Goal: Task Accomplishment & Management: Manage account settings

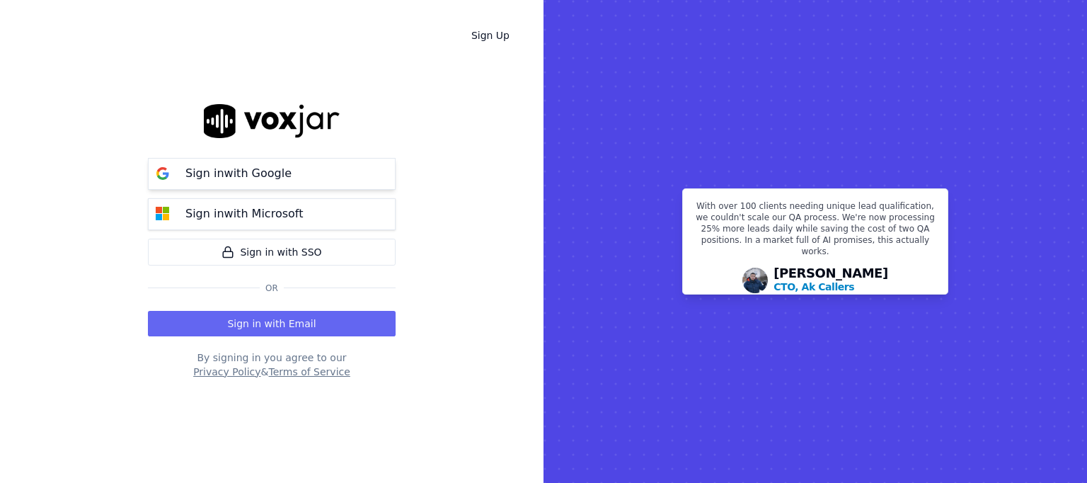
click at [316, 179] on button "Sign in with Google" at bounding box center [272, 174] width 248 height 32
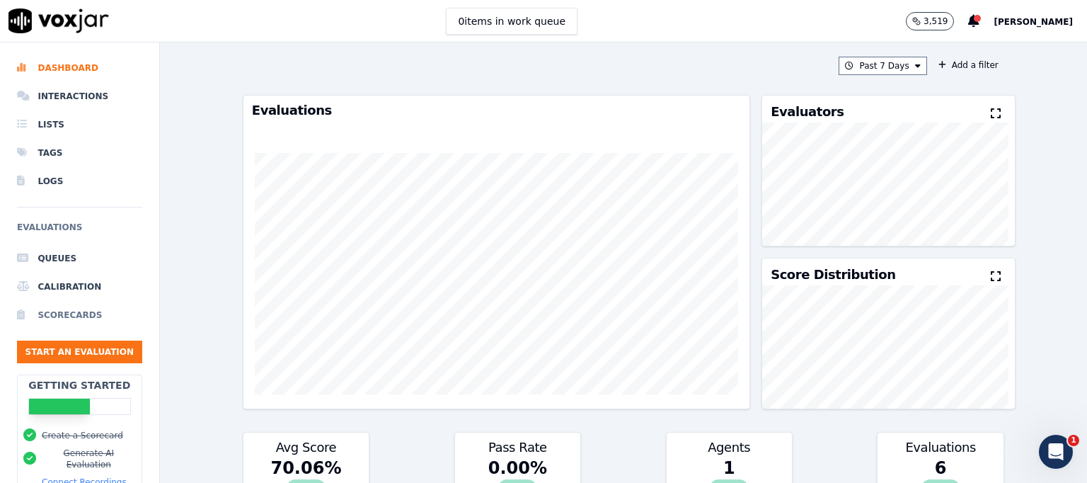
click at [61, 311] on li "Scorecards" at bounding box center [79, 315] width 125 height 28
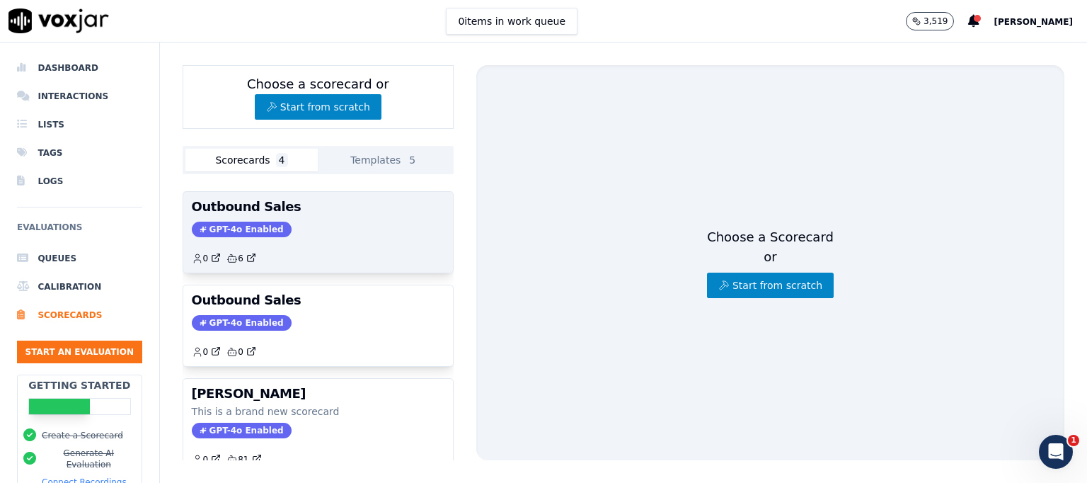
scroll to position [162, 0]
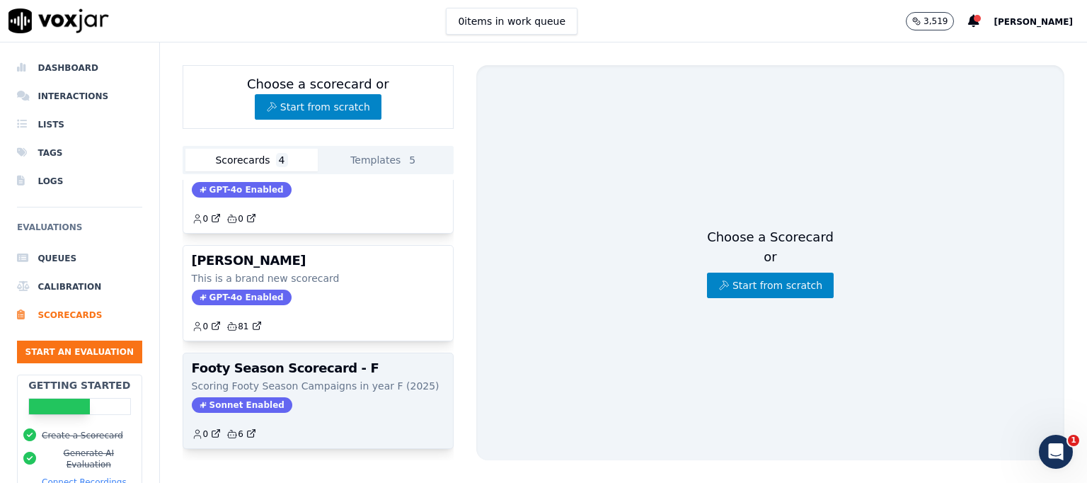
click at [334, 379] on p "Scoring Footy Season Campaigns in year F (2025)" at bounding box center [318, 386] width 253 height 14
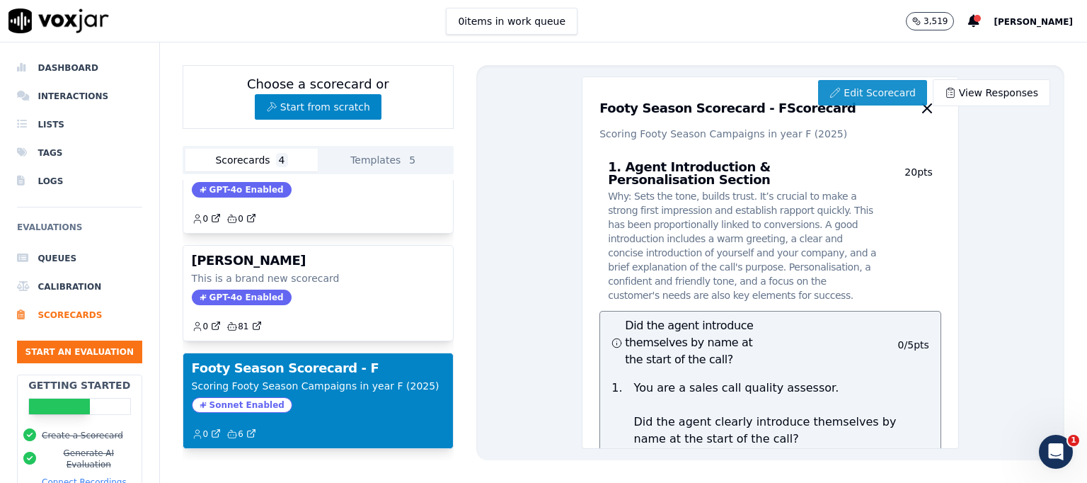
click at [853, 87] on link "Edit Scorecard" at bounding box center [872, 92] width 108 height 25
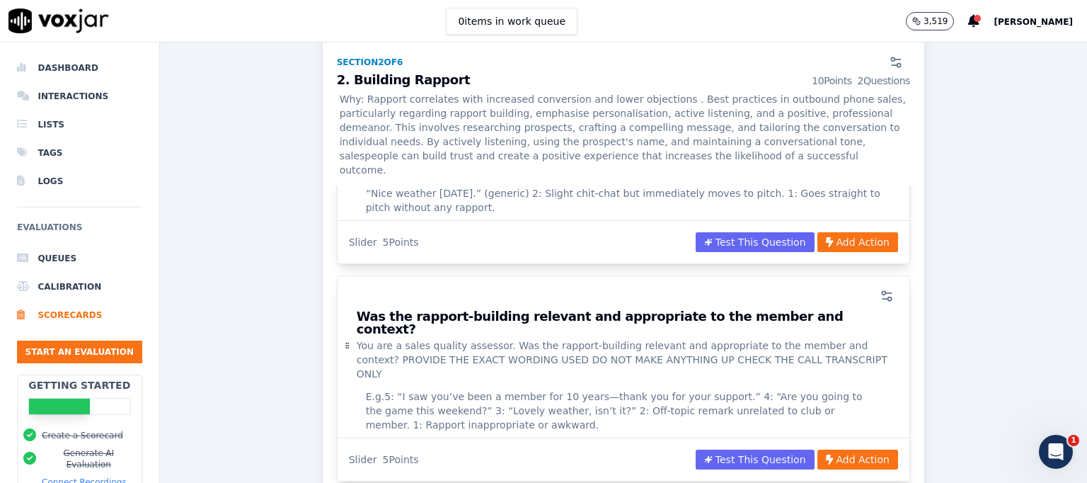
scroll to position [1345, 0]
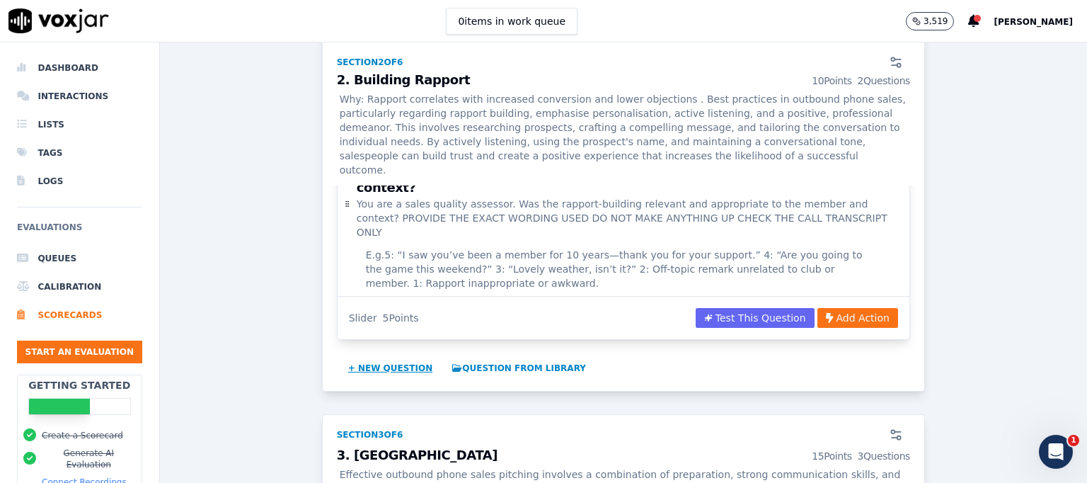
click at [399, 357] on button "+ New question" at bounding box center [391, 368] width 96 height 23
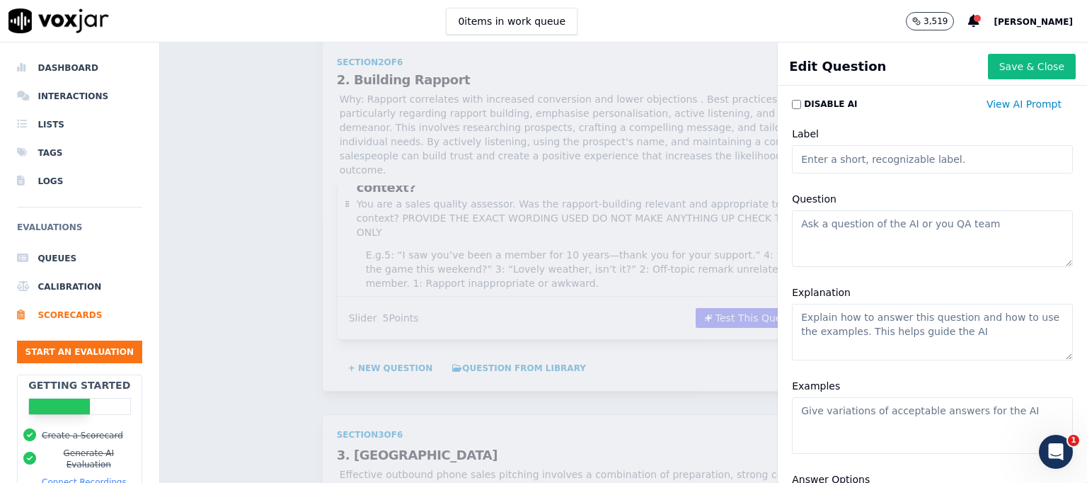
click at [814, 224] on textarea "Question" at bounding box center [932, 238] width 281 height 57
click at [810, 157] on input "Label" at bounding box center [932, 159] width 281 height 28
paste input "During rapport building or the introduction, did the agent avoid asking the mem…"
type input "During rapport building or the introduction, did the agent avoid asking the mem…"
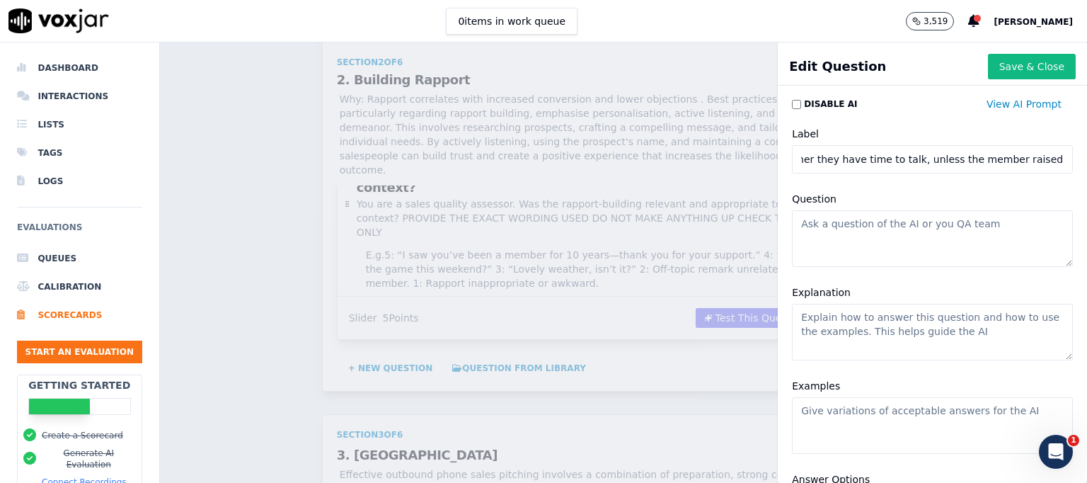
scroll to position [0, 0]
click at [810, 224] on textarea "Question" at bounding box center [932, 238] width 281 height 57
paste textarea "During rapport building or the introduction, did the agent avoid asking the mem…"
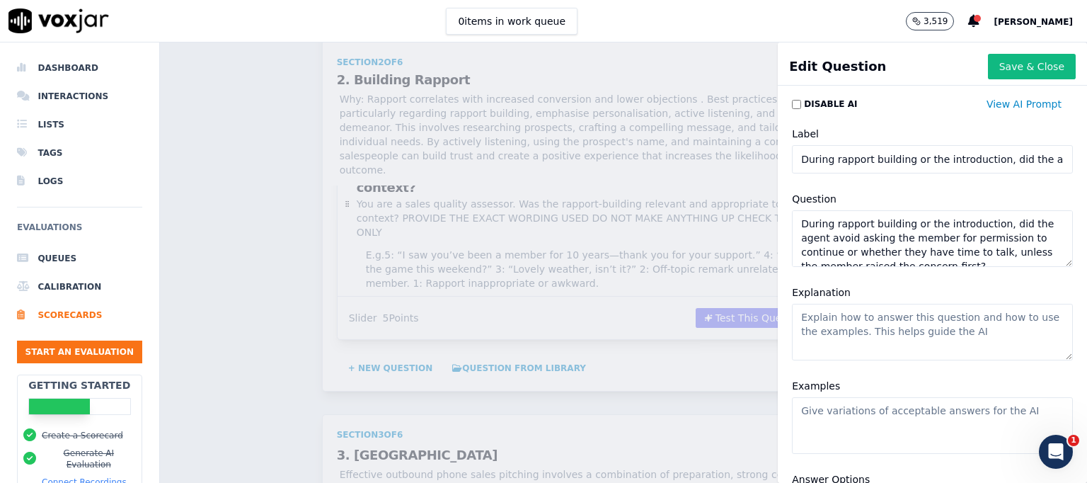
scroll to position [6, 0]
type textarea "During rapport building or the introduction, did the agent avoid asking the mem…"
click at [1011, 62] on button "Save & Close" at bounding box center [1032, 66] width 88 height 25
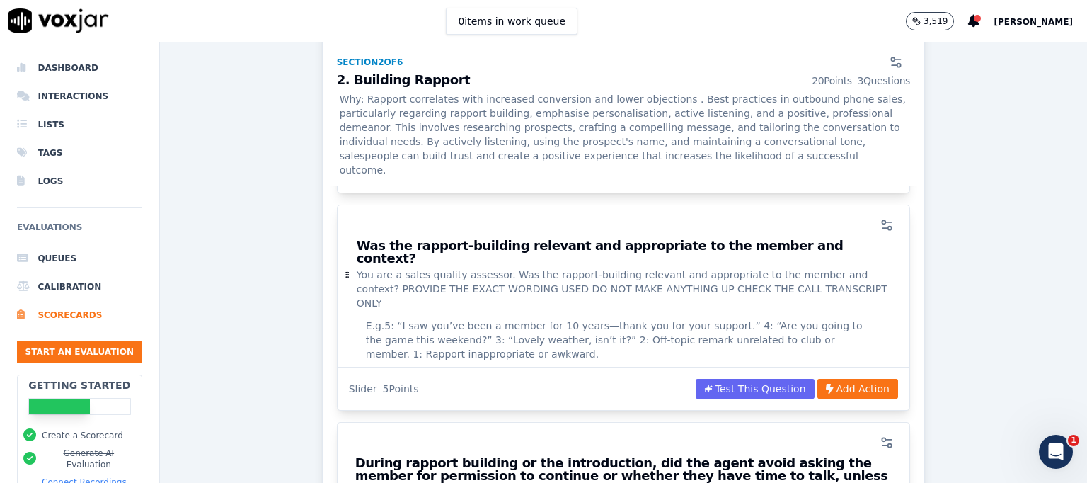
scroll to position [1132, 0]
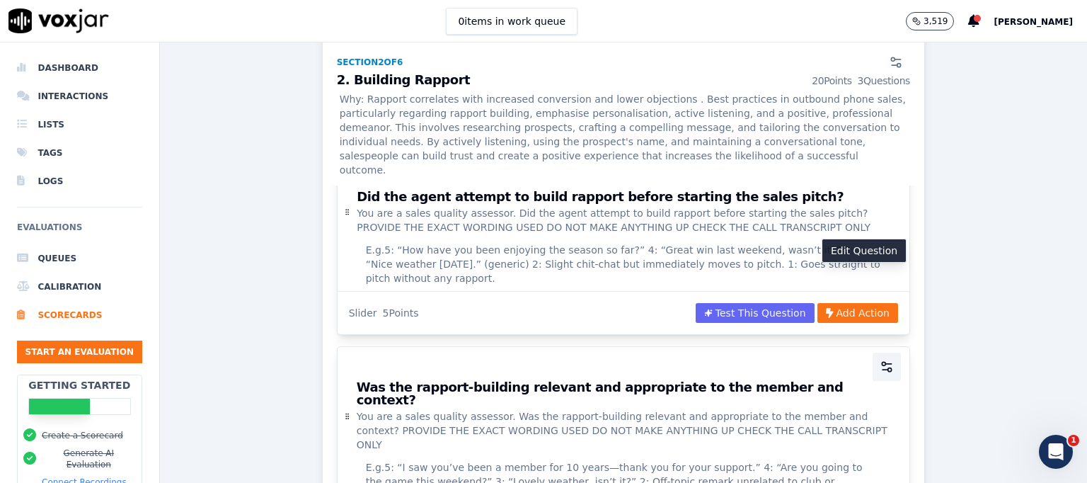
click at [882, 362] on circle "button" at bounding box center [884, 364] width 4 height 4
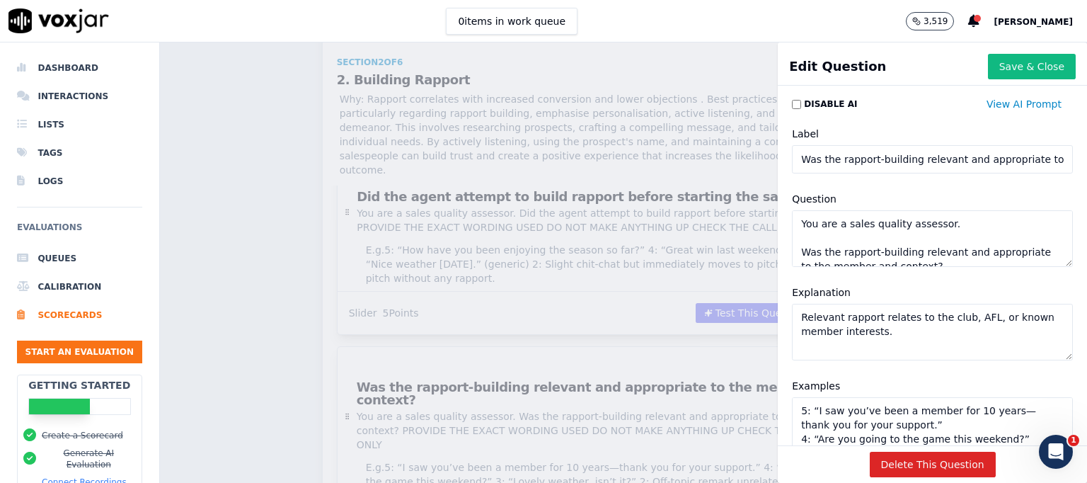
click at [803, 217] on textarea "You are a sales quality assessor. Was the rapport-building relevant and appropr…" at bounding box center [932, 238] width 281 height 57
click at [990, 60] on button "Save & Close" at bounding box center [1032, 66] width 88 height 25
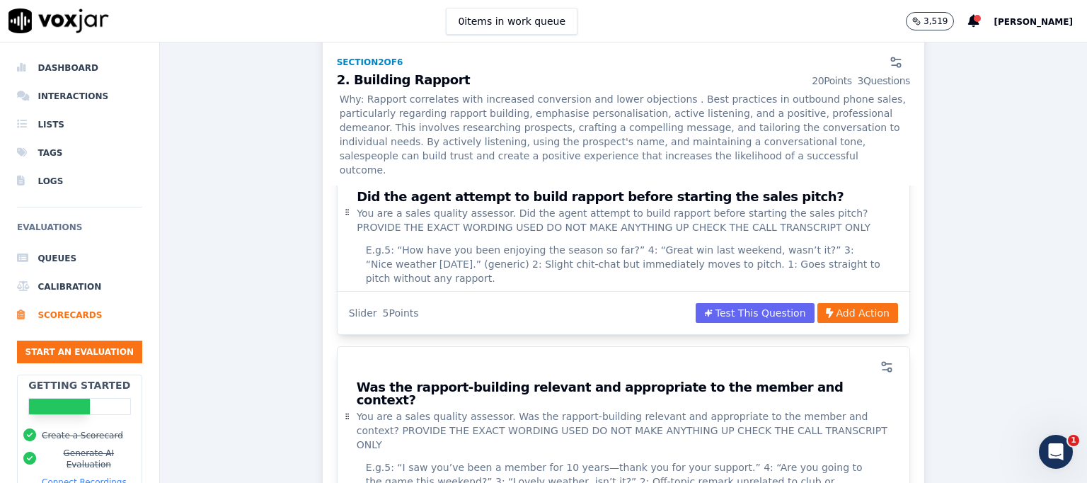
scroll to position [1345, 0]
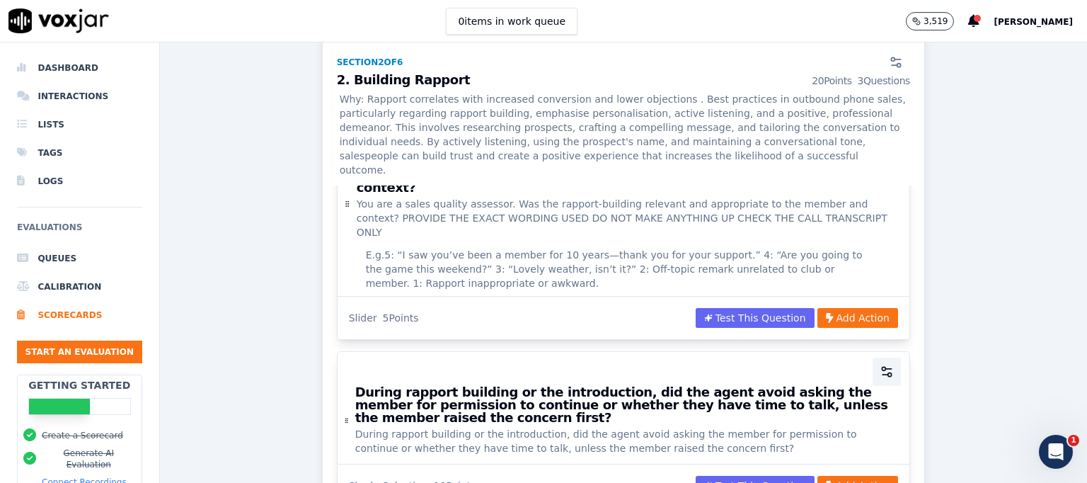
click at [888, 373] on circle "button" at bounding box center [890, 375] width 4 height 4
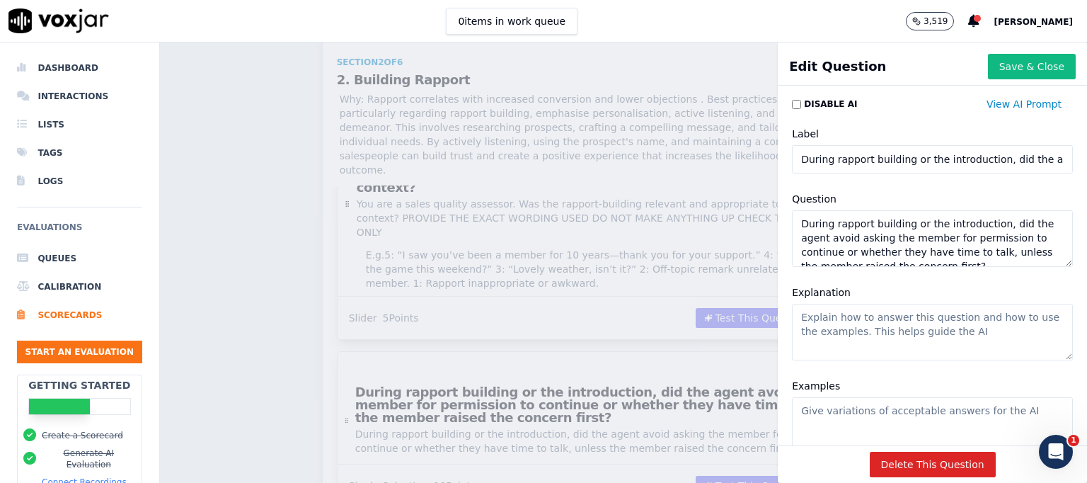
click at [792, 222] on textarea "During rapport building or the introduction, did the agent avoid asking the mem…" at bounding box center [932, 238] width 281 height 57
paste textarea "You are a sales quality assessor. Was the rapport-building relevant and appropr…"
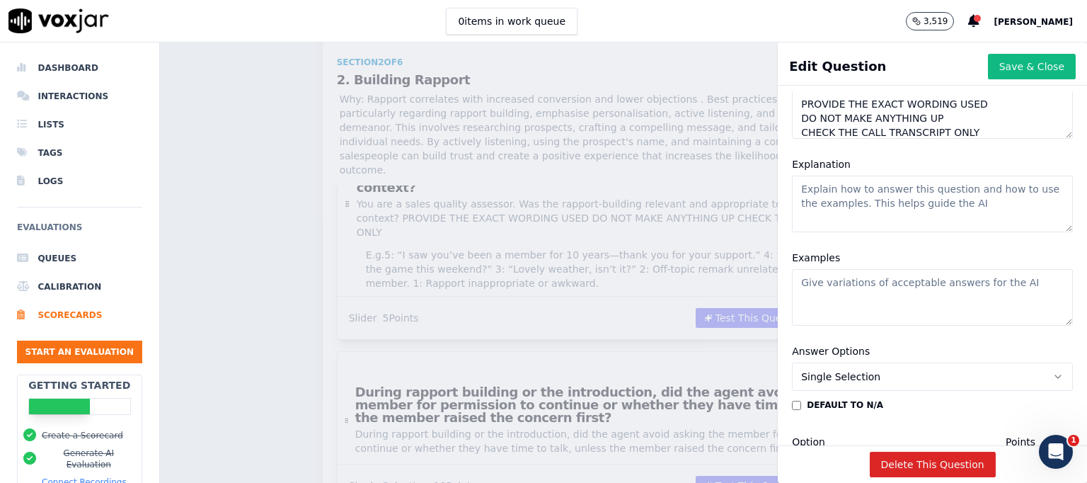
drag, startPoint x: 1029, startPoint y: 263, endPoint x: 1013, endPoint y: 387, distance: 125.5
click at [1013, 387] on div "Disable AI View AI Prompt Label During rapport building or the introduction, di…" at bounding box center [932, 268] width 309 height 354
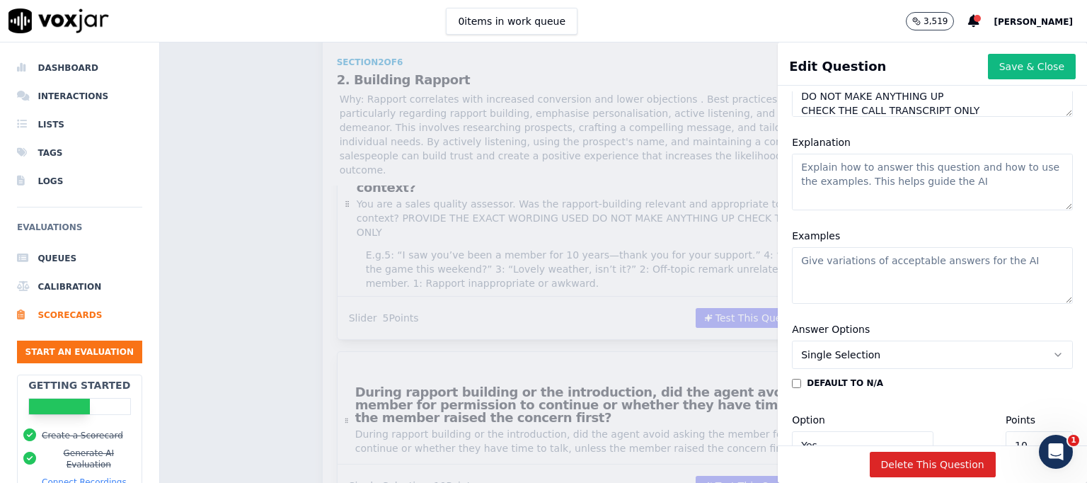
click at [1014, 386] on div "default to N/A" at bounding box center [932, 382] width 281 height 11
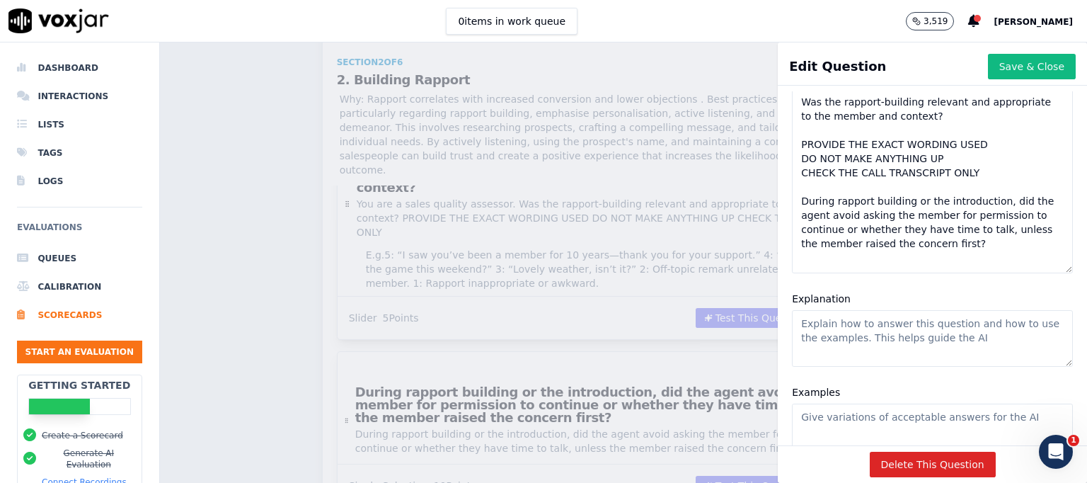
scroll to position [0, 0]
drag, startPoint x: 1025, startPoint y: 111, endPoint x: 1026, endPoint y: 274, distance: 162.8
click at [1026, 274] on textarea "You are a sales quality assessor. Was the rapport-building relevant and appropr…" at bounding box center [932, 169] width 281 height 219
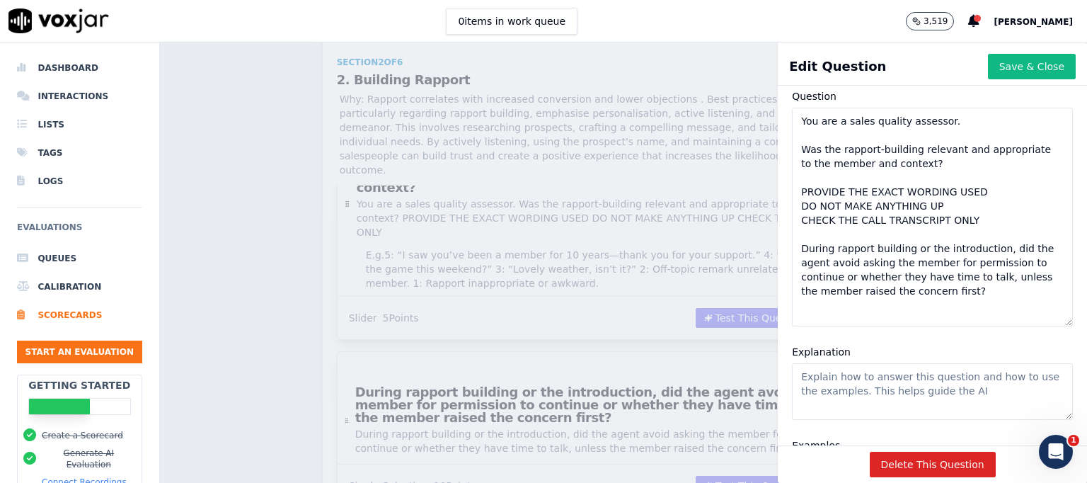
scroll to position [74, 0]
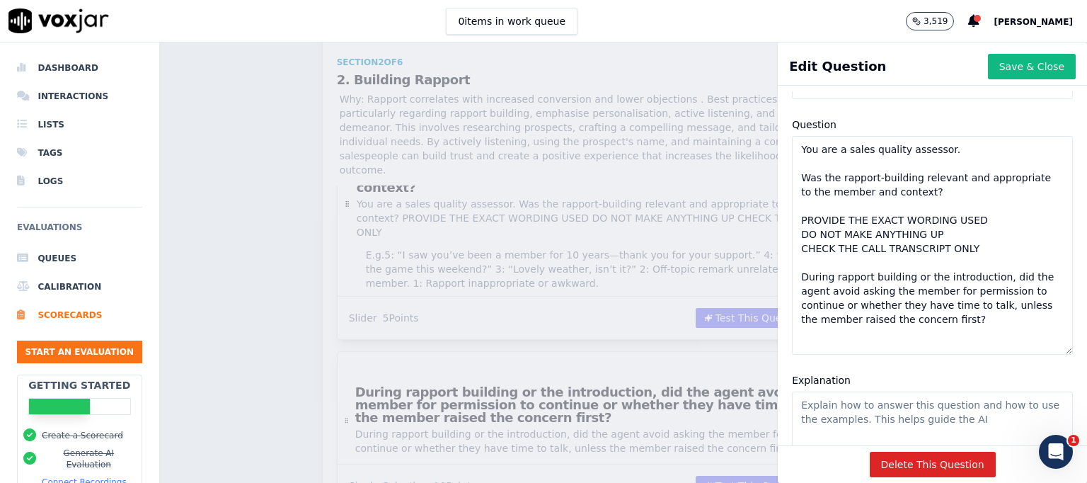
drag, startPoint x: 954, startPoint y: 319, endPoint x: 773, endPoint y: 280, distance: 185.5
click at [783, 280] on div "Question You are a sales quality assessor. Was the rapport-building relevant an…" at bounding box center [932, 235] width 298 height 255
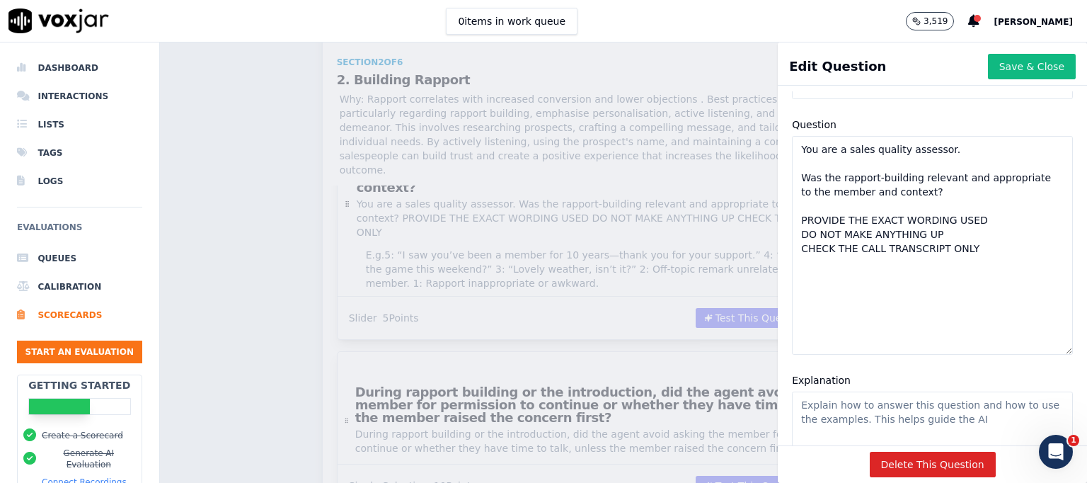
drag, startPoint x: 901, startPoint y: 190, endPoint x: 776, endPoint y: 176, distance: 125.4
click at [783, 176] on div "Question You are a sales quality assessor. Was the rapport-building relevant an…" at bounding box center [932, 235] width 298 height 255
paste textarea "During rapport building or the introduction, did the agent avoid asking the mem…"
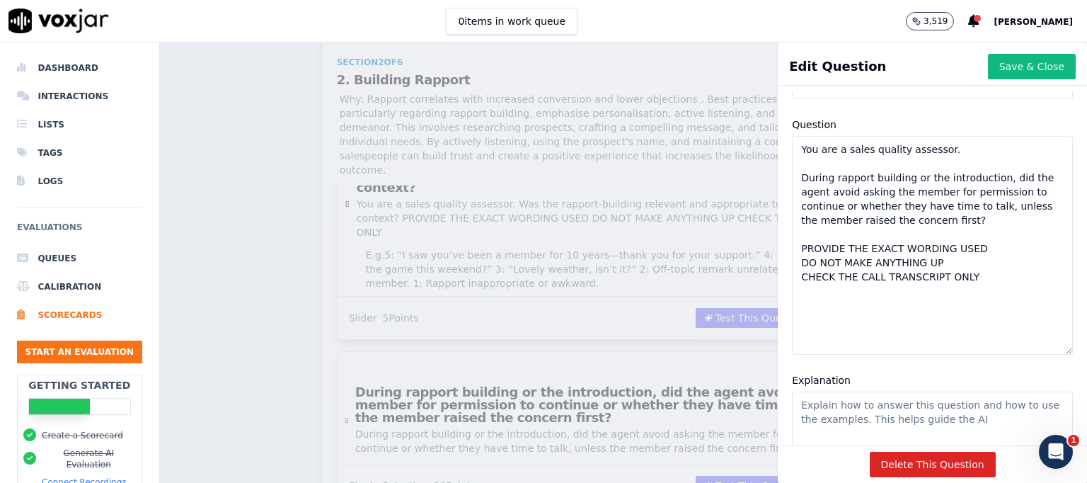
click at [861, 308] on textarea "You are a sales quality assessor. During rapport building or the introduction, …" at bounding box center [932, 245] width 281 height 219
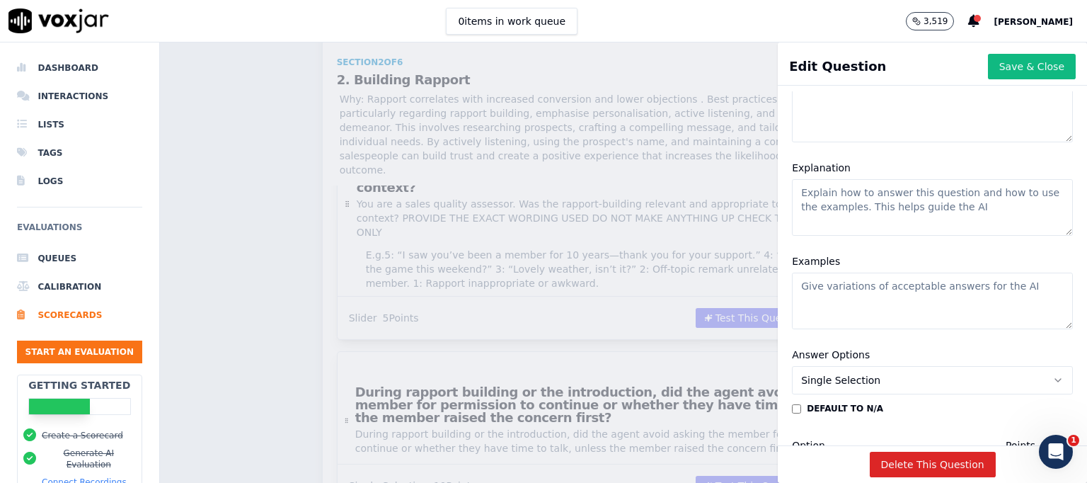
type textarea "You are a sales quality assessor. During rapport building or the introduction, …"
click at [810, 201] on textarea "Explanation" at bounding box center [932, 207] width 281 height 57
paste textarea "Asking for permission to continue or whether the member has time to talk early …"
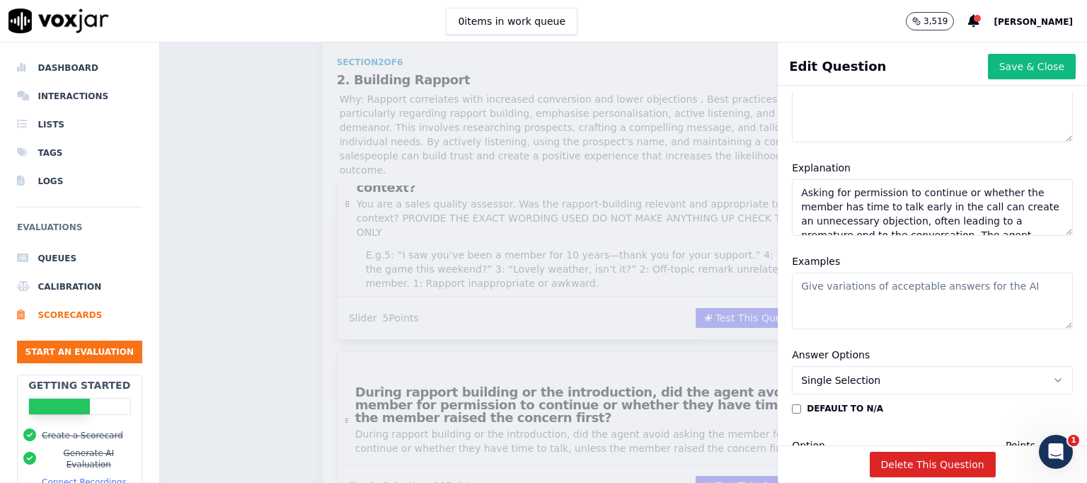
scroll to position [133, 0]
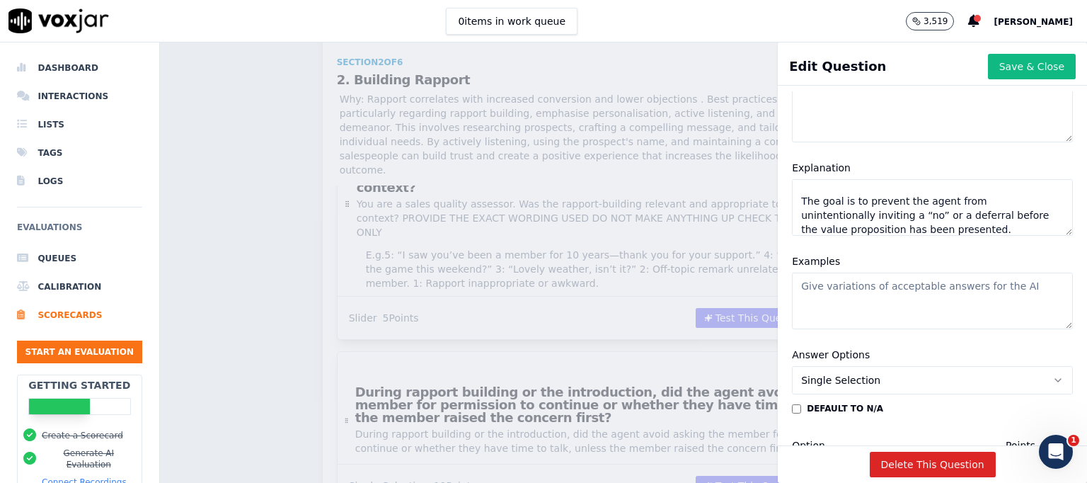
type textarea "Asking for permission to continue or whether the member has time to talk early …"
click at [796, 295] on textarea "Examples" at bounding box center [932, 300] width 281 height 57
paste textarea "5 – Fully Correct Behaviour Does not ask “Is now a good time?” or “Do you have …"
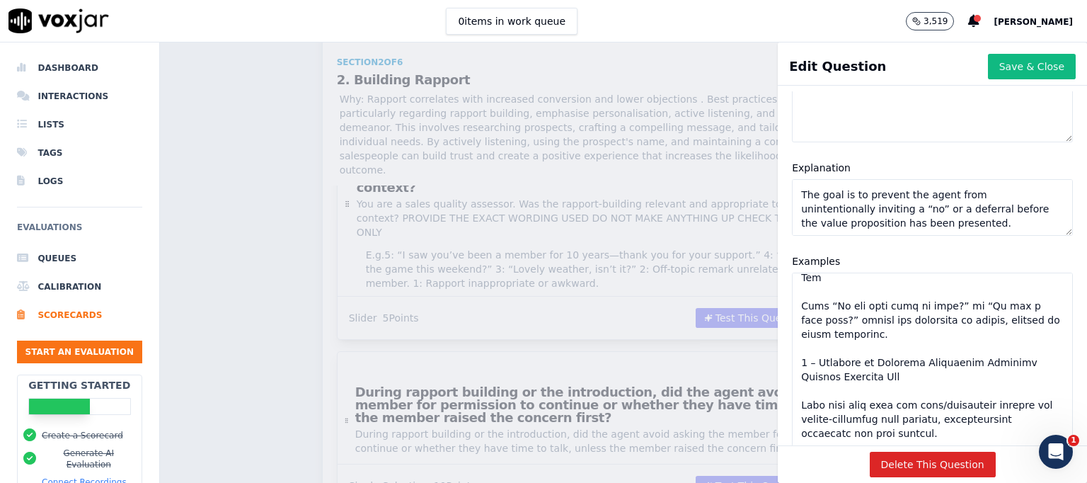
scroll to position [495, 0]
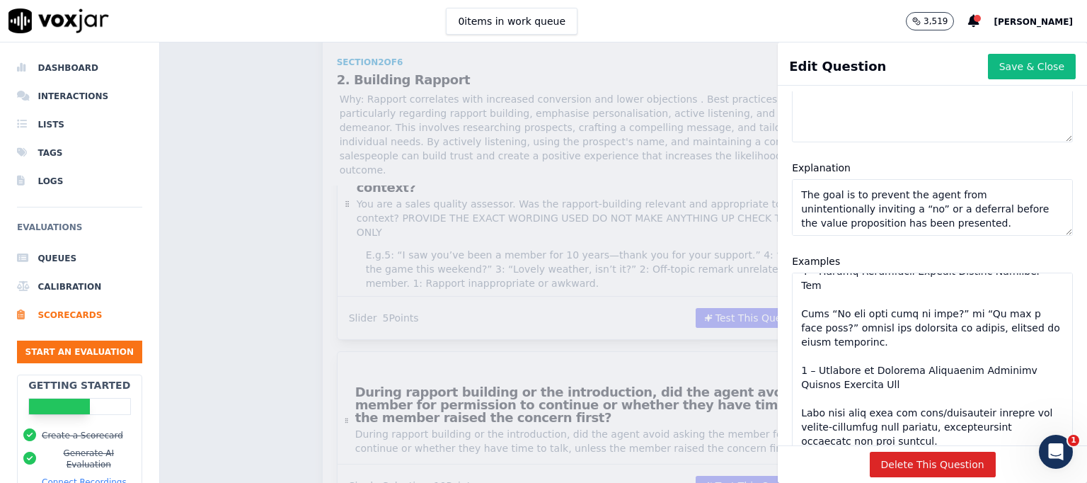
drag, startPoint x: 1027, startPoint y: 327, endPoint x: 1030, endPoint y: 452, distance: 125.3
click at [1030, 452] on div "Edit Question Save & Close Disable AI View AI Prompt Label During rapport build…" at bounding box center [932, 262] width 309 height 440
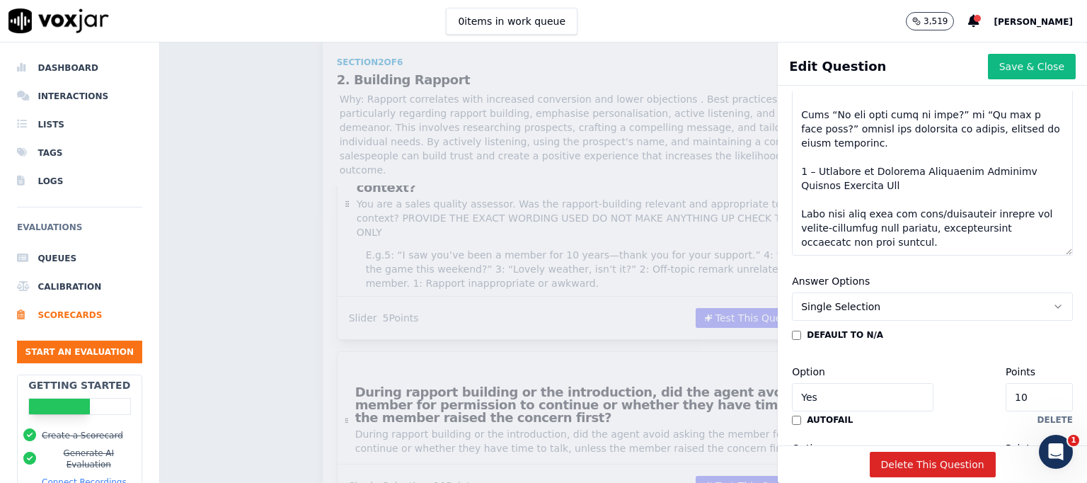
scroll to position [489, 0]
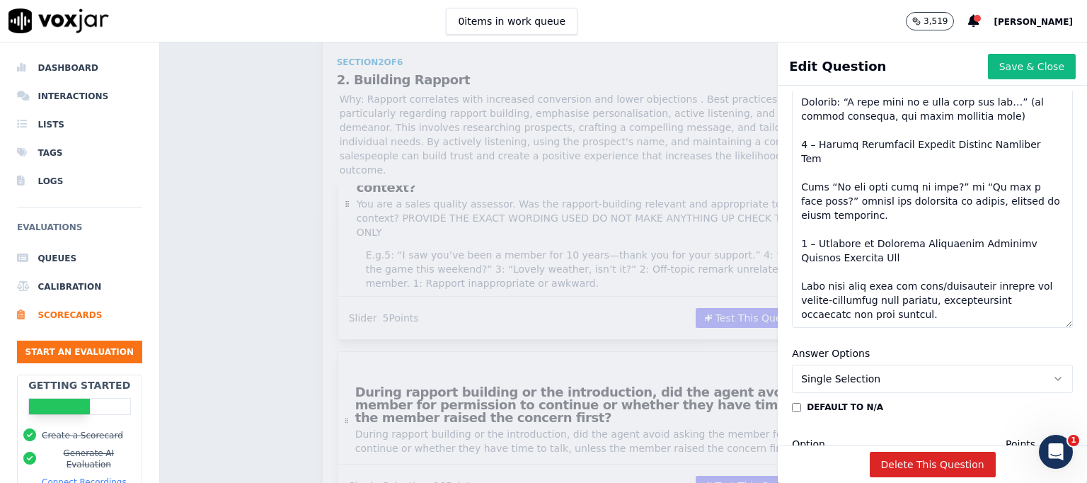
drag, startPoint x: 1025, startPoint y: 248, endPoint x: 1028, endPoint y: 326, distance: 77.2
click at [1028, 326] on textarea "Examples" at bounding box center [932, 199] width 281 height 258
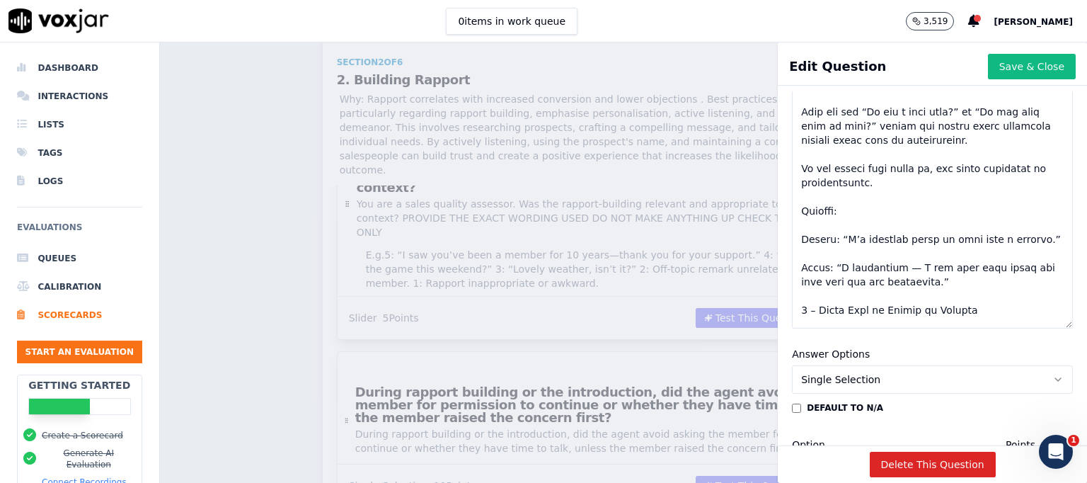
scroll to position [277, 0]
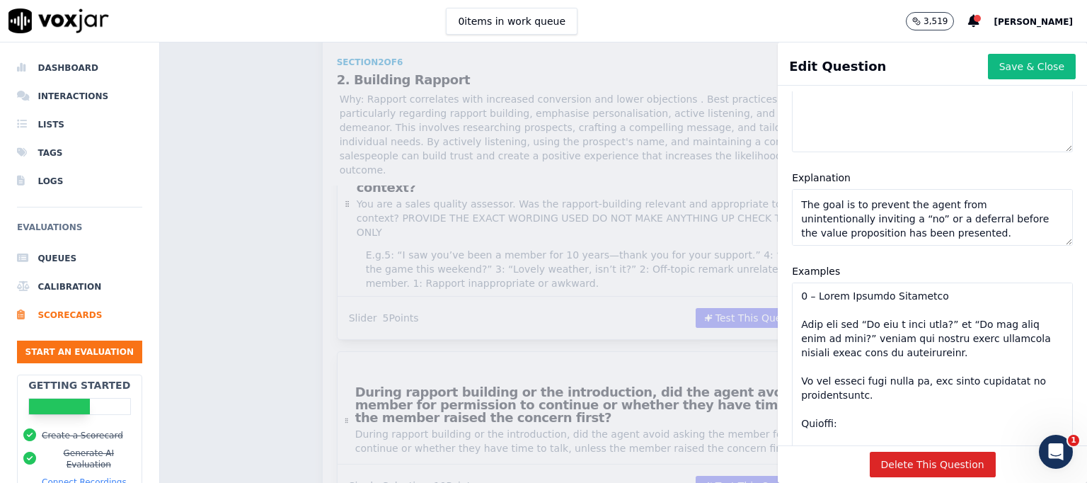
click at [820, 311] on textarea "Examples" at bounding box center [932, 411] width 281 height 258
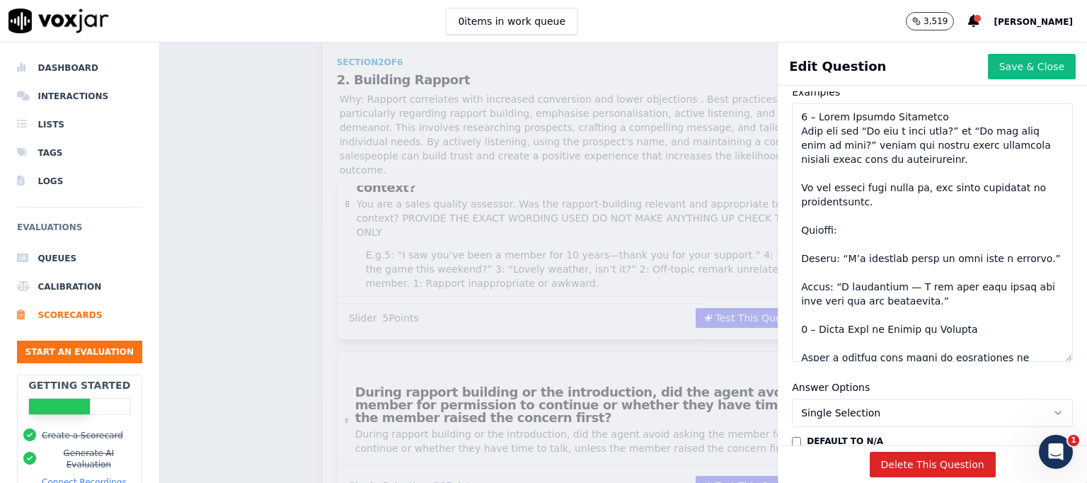
scroll to position [493, 0]
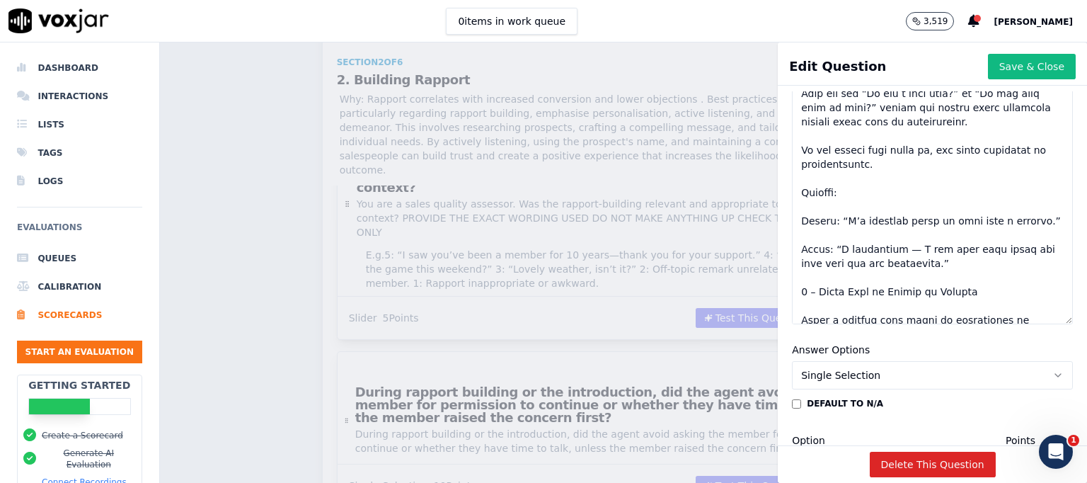
click at [822, 198] on textarea "Examples" at bounding box center [932, 195] width 281 height 258
click at [823, 176] on textarea "Examples" at bounding box center [932, 195] width 281 height 258
click at [822, 201] on textarea "Examples" at bounding box center [932, 195] width 281 height 258
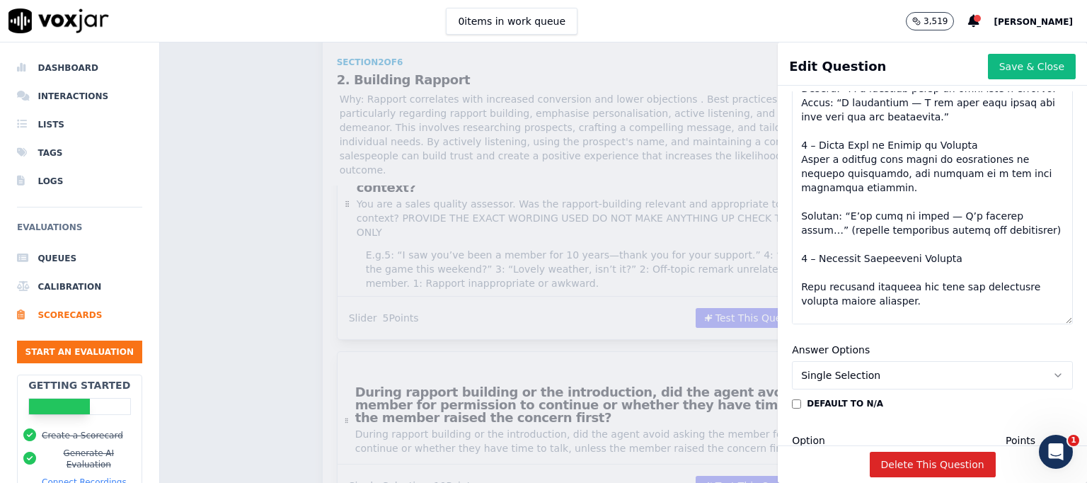
scroll to position [121, 0]
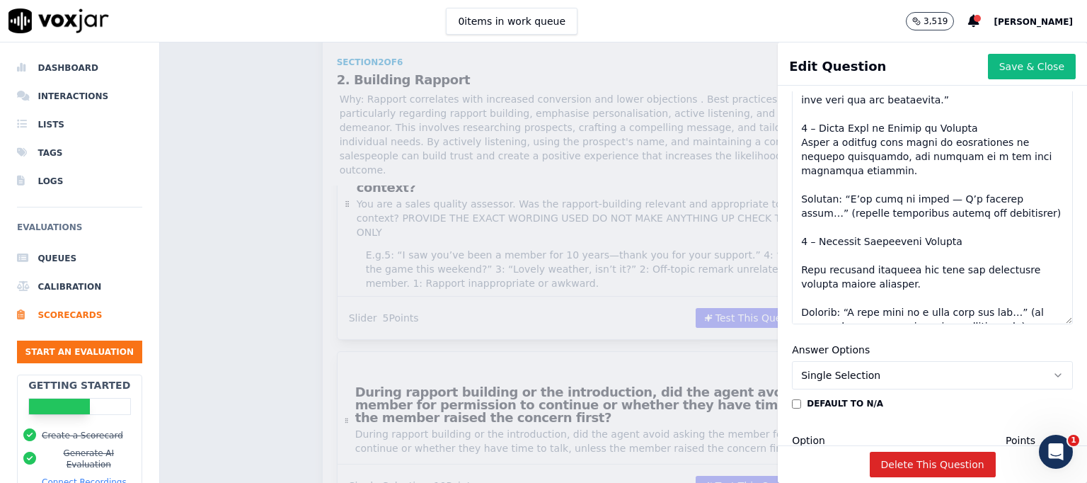
click at [883, 205] on textarea "Examples" at bounding box center [932, 195] width 281 height 258
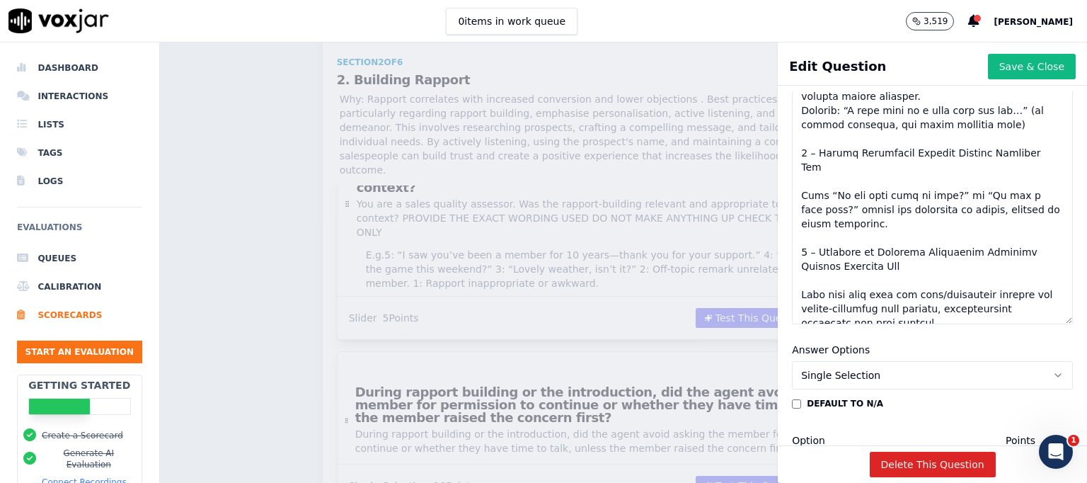
scroll to position [286, 0]
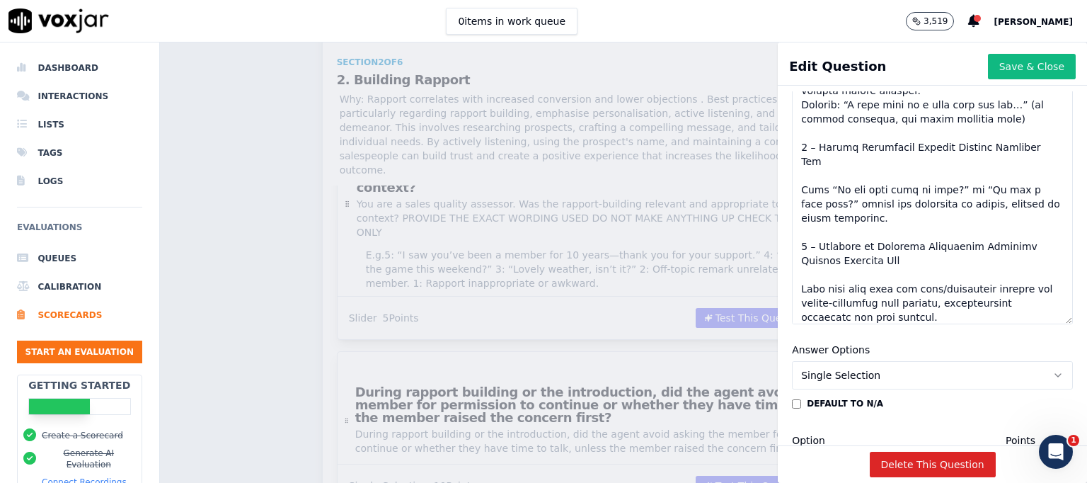
click at [811, 188] on textarea "Examples" at bounding box center [932, 195] width 281 height 258
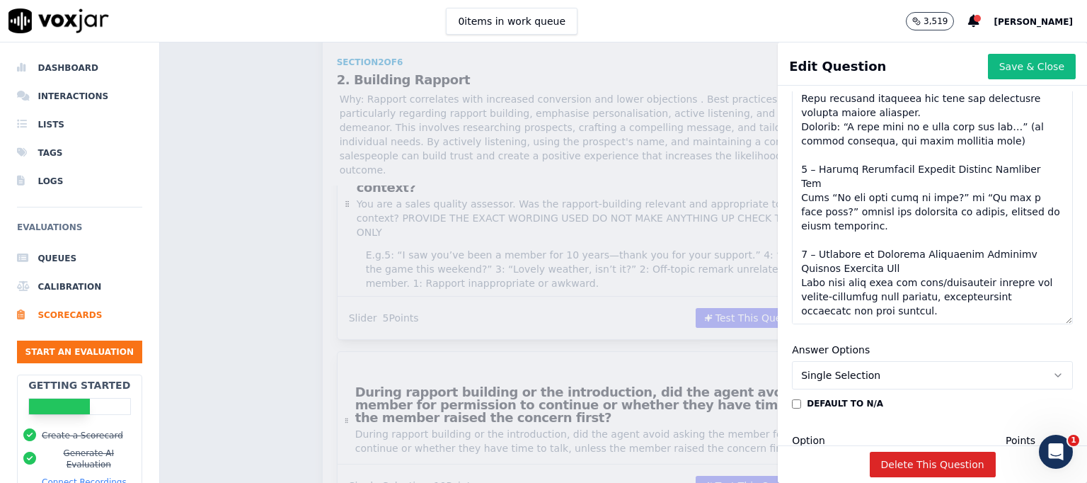
scroll to position [502, 0]
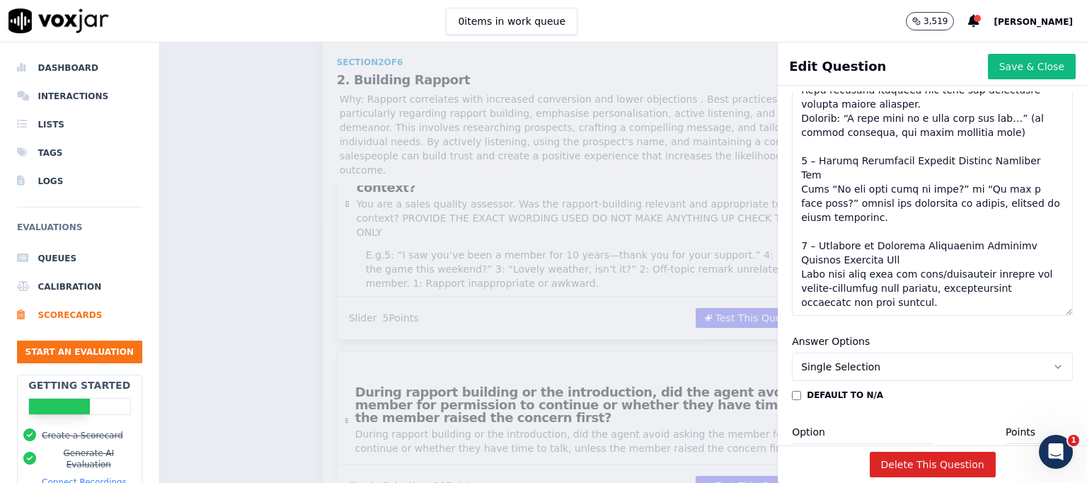
type textarea "5 – Fully Correct Behaviour Does not ask “Is now a good time?” or “Do you have …"
click at [1052, 362] on icon "button" at bounding box center [1057, 366] width 11 height 11
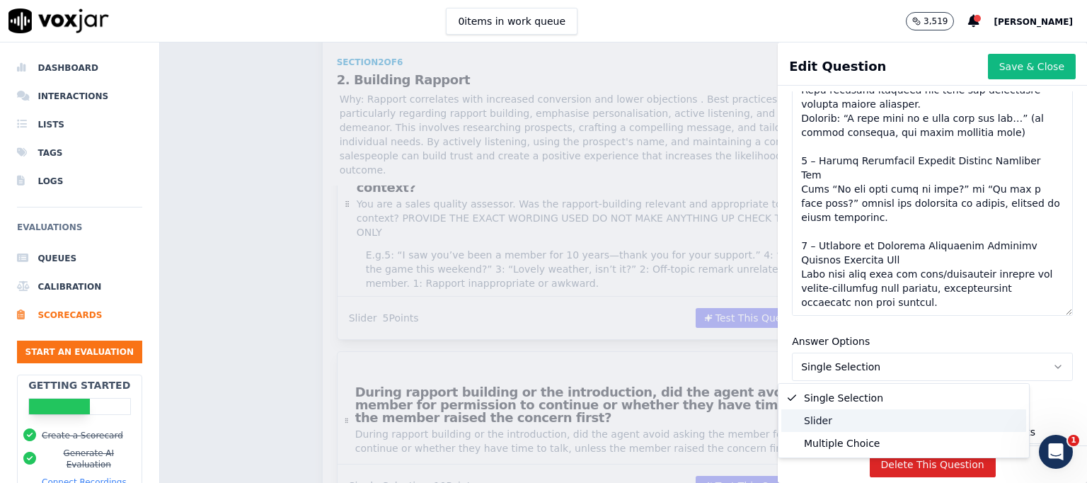
click at [846, 425] on div "Slider" at bounding box center [903, 420] width 245 height 23
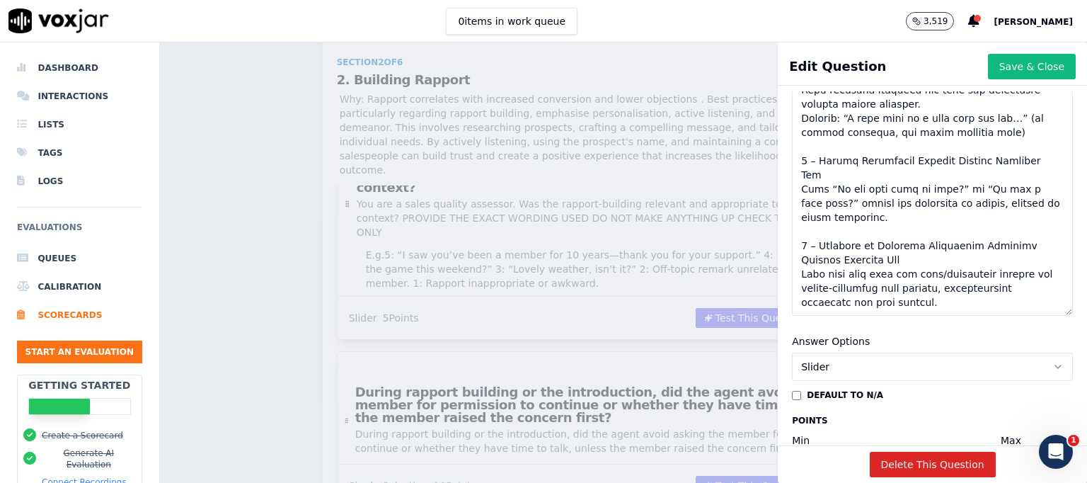
scroll to position [629, 0]
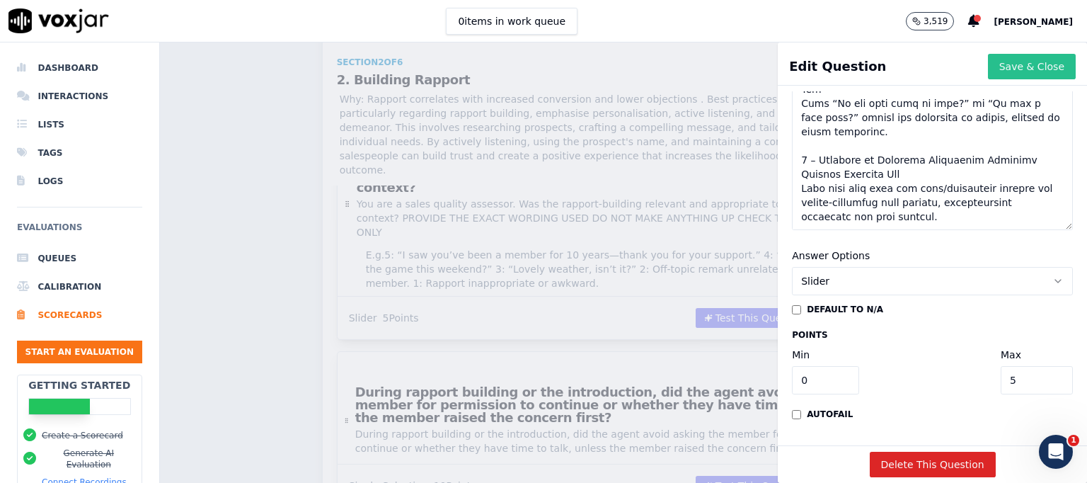
click at [1004, 64] on button "Save & Close" at bounding box center [1032, 66] width 88 height 25
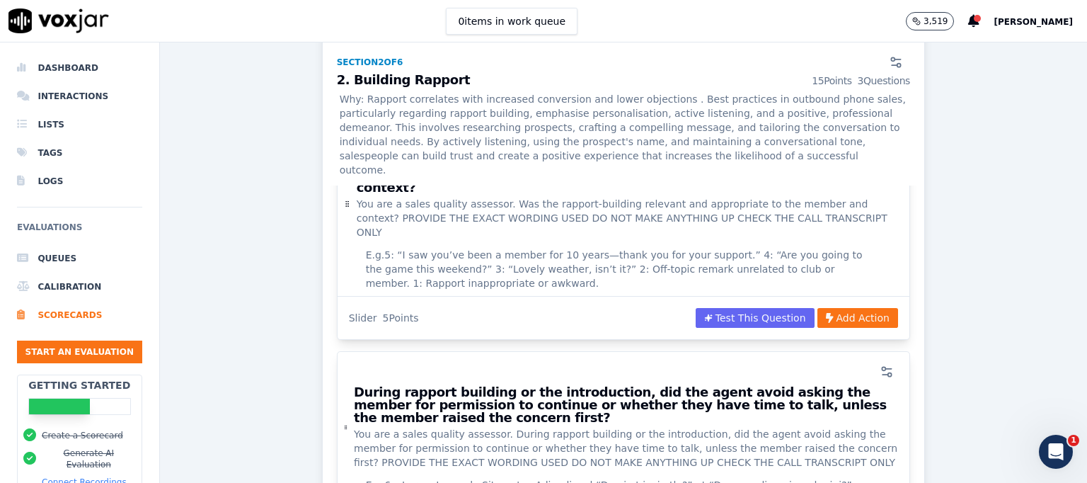
scroll to position [1486, 0]
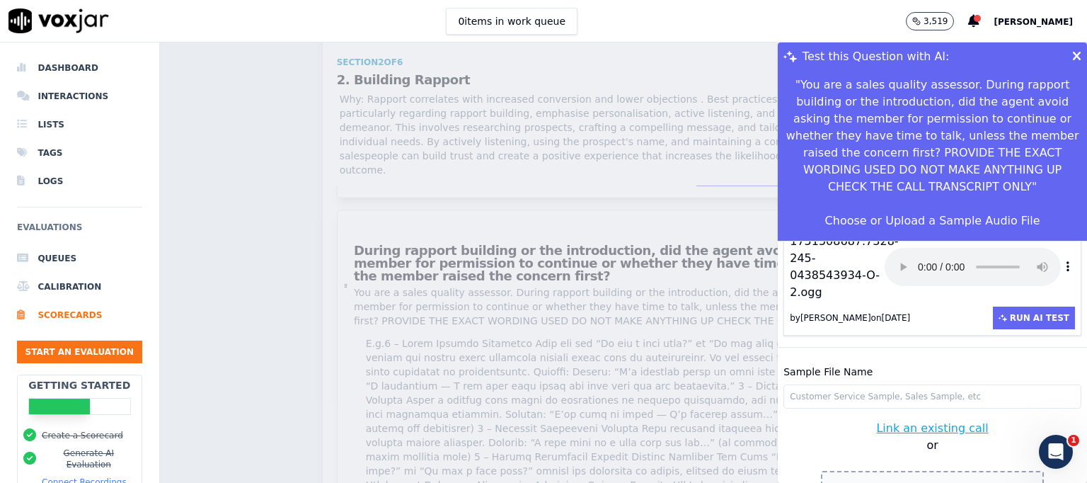
scroll to position [56, 0]
click at [1013, 306] on button "Run AI Test" at bounding box center [1034, 317] width 82 height 23
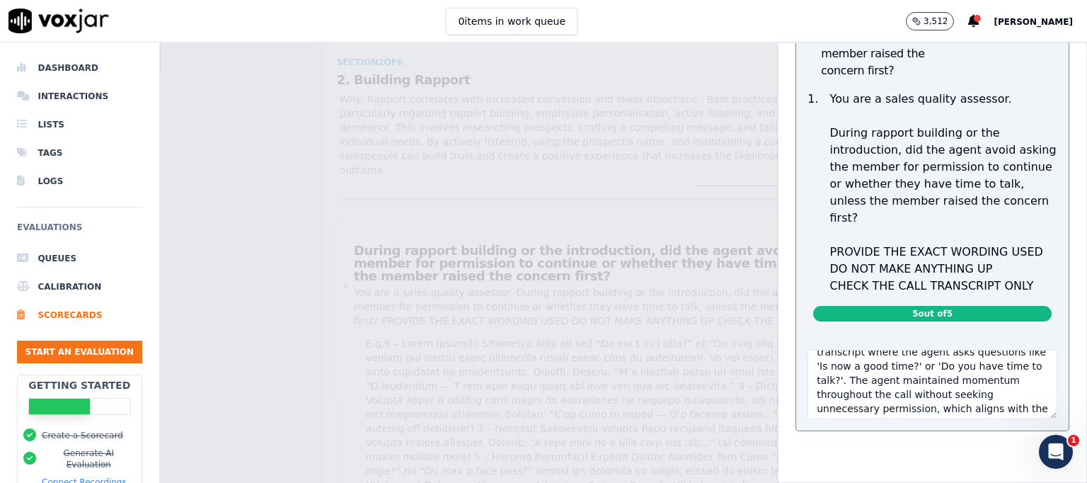
scroll to position [156, 0]
click at [658, 284] on div "Test this Question with AI: " You are a sales quality assessor. During rapport …" at bounding box center [623, 262] width 927 height 440
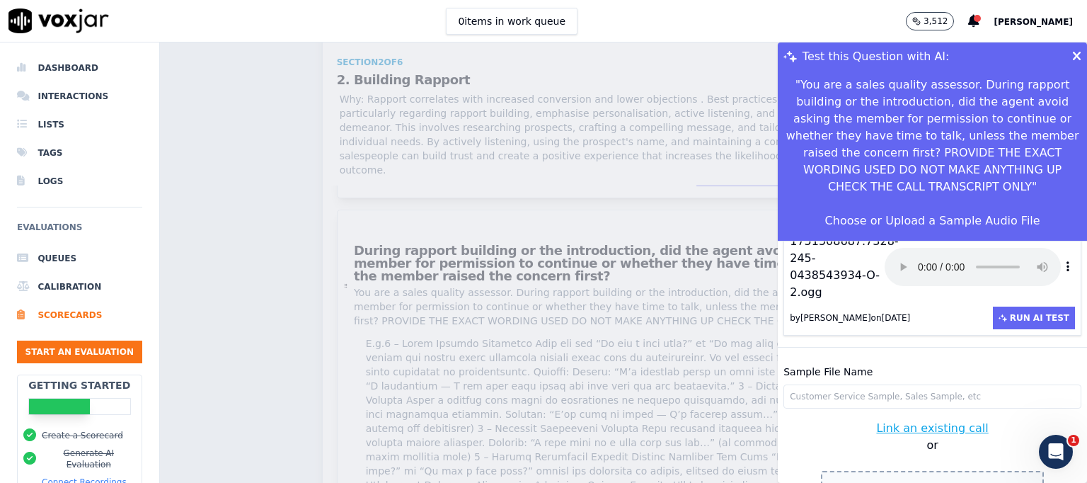
click at [1072, 52] on icon at bounding box center [1076, 56] width 9 height 13
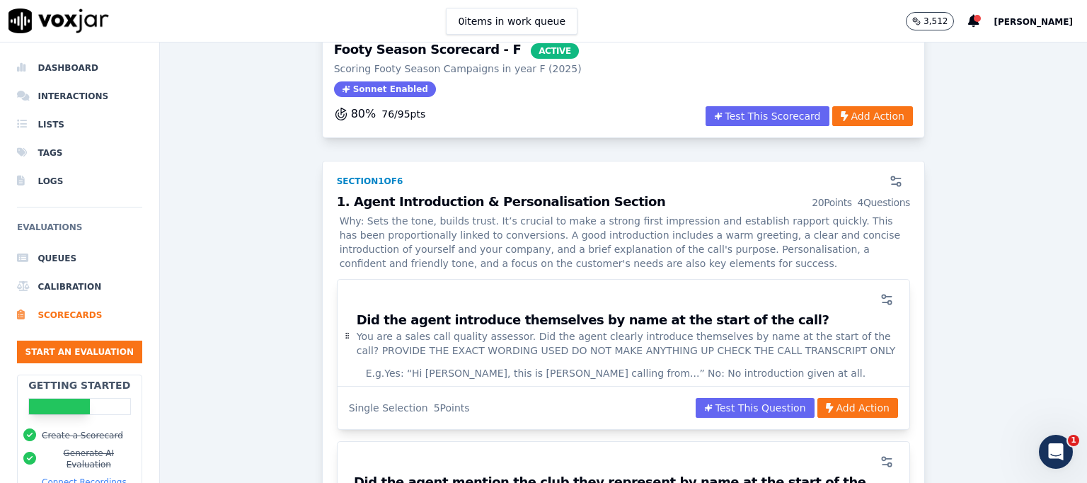
scroll to position [0, 0]
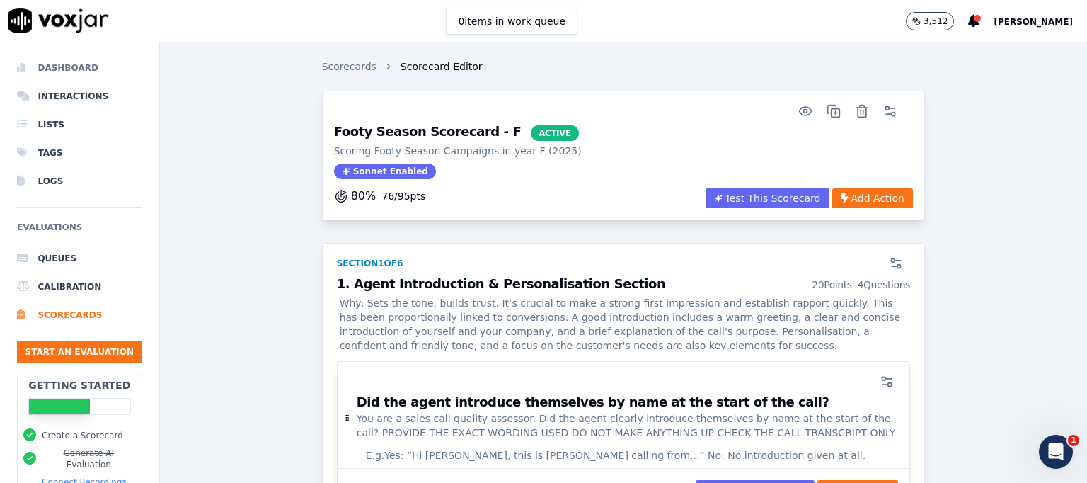
click at [74, 70] on li "Dashboard" at bounding box center [79, 68] width 125 height 28
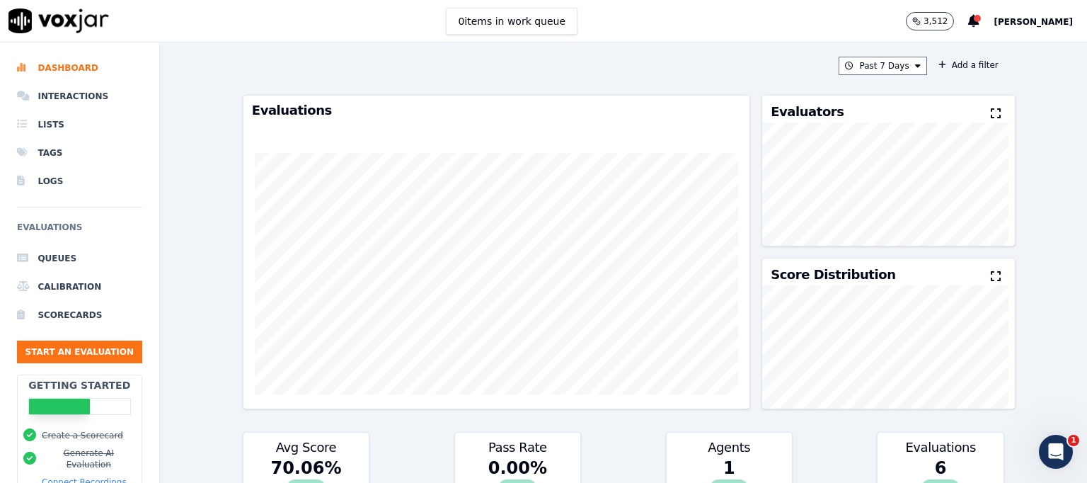
scroll to position [283, 0]
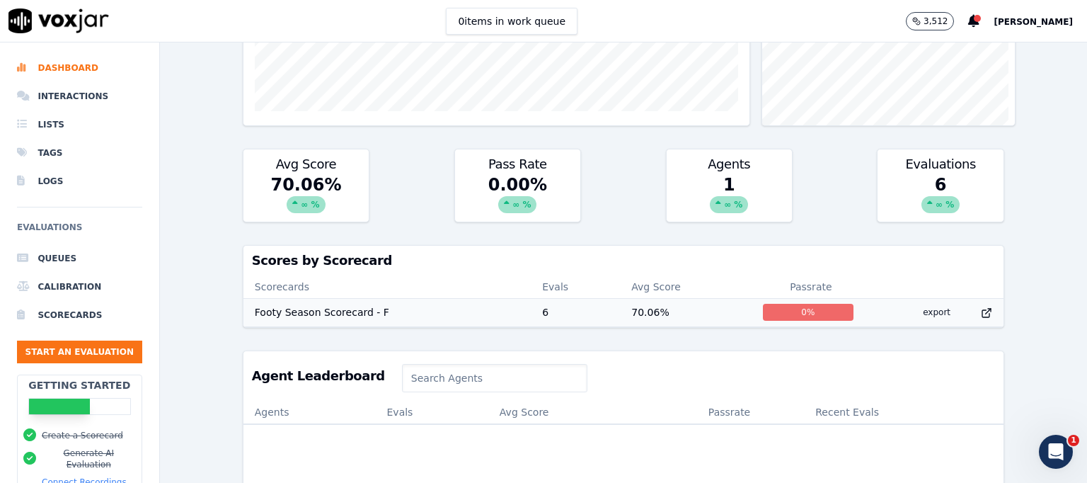
click at [333, 308] on td "Footy Season Scorecard - F" at bounding box center [386, 312] width 287 height 28
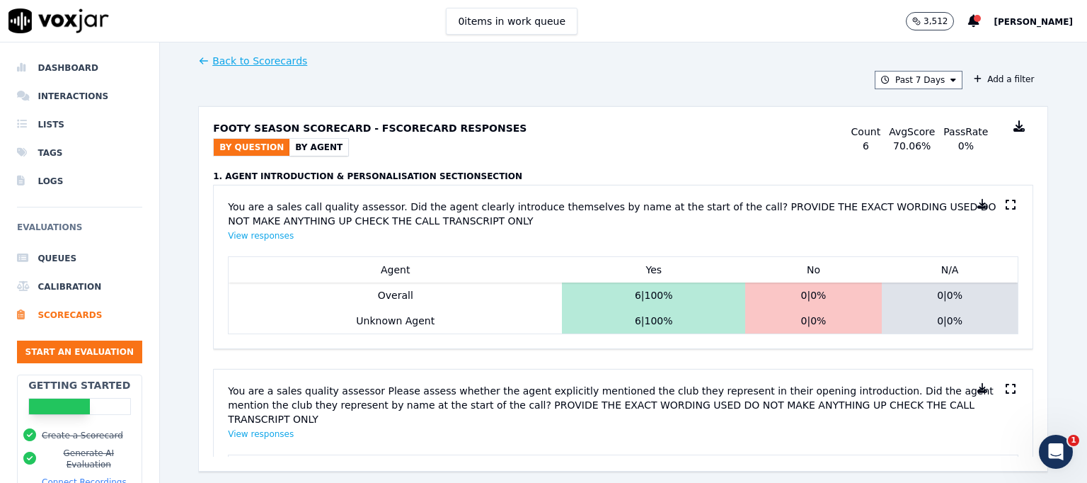
scroll to position [212, 0]
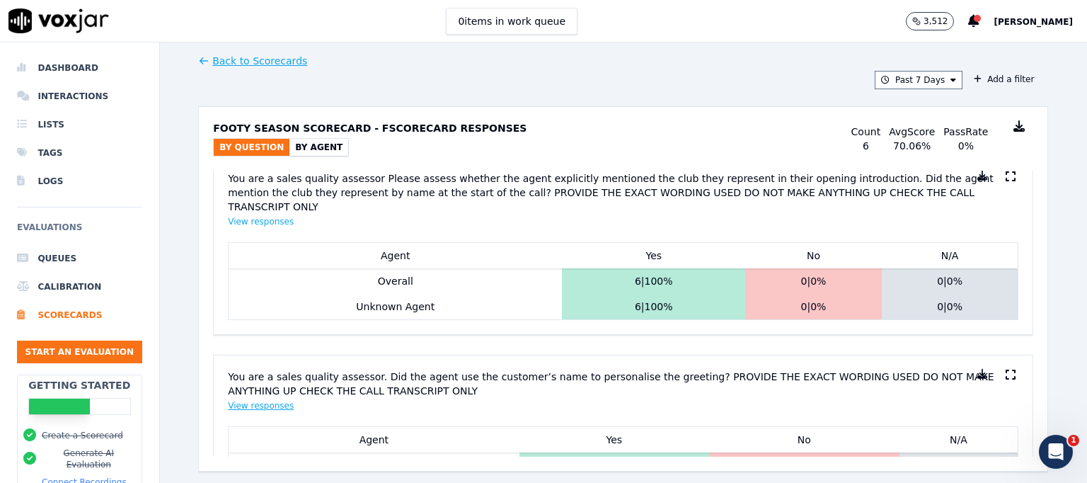
click at [248, 406] on button "View responses" at bounding box center [261, 405] width 66 height 11
click at [65, 93] on li "Interactions" at bounding box center [79, 96] width 125 height 28
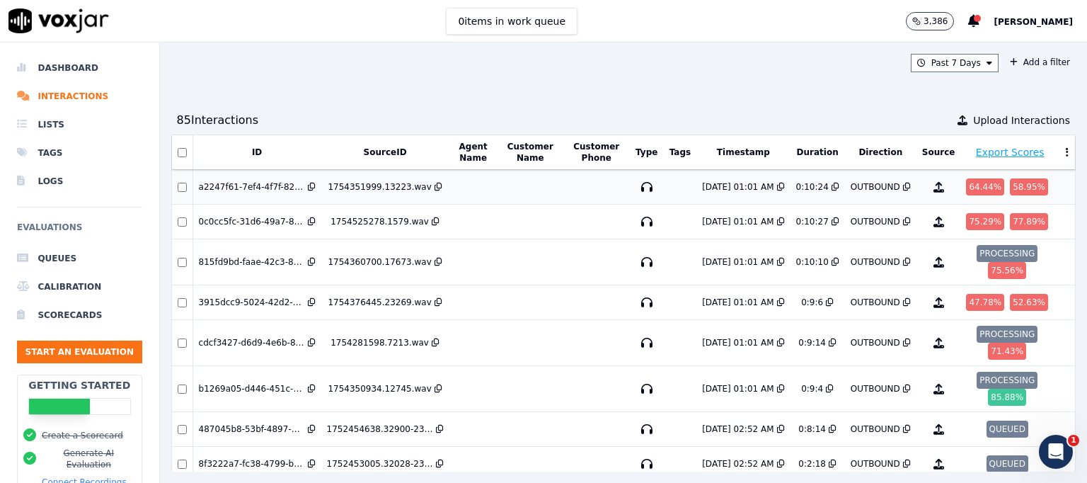
click at [1010, 181] on div "58.95 %" at bounding box center [1029, 186] width 38 height 17
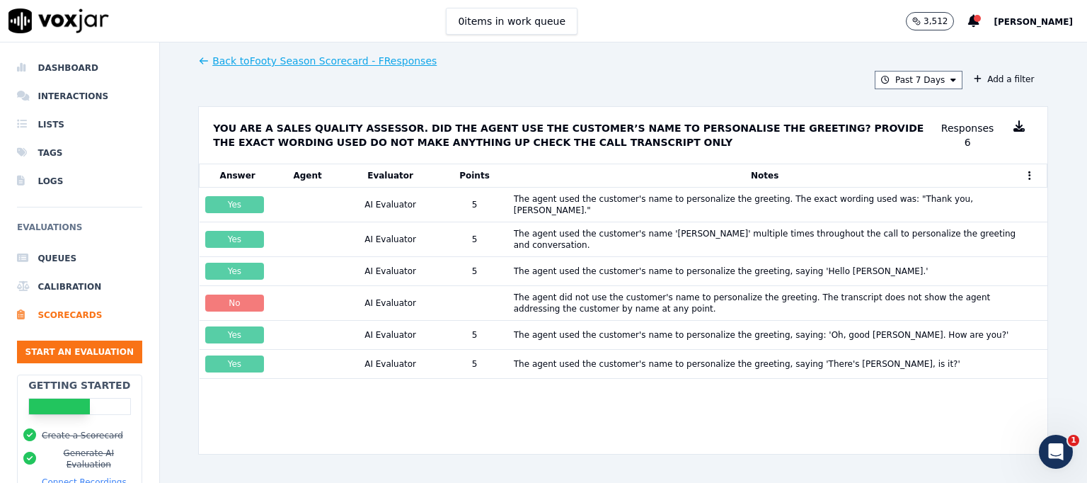
click at [203, 57] on icon at bounding box center [203, 60] width 11 height 11
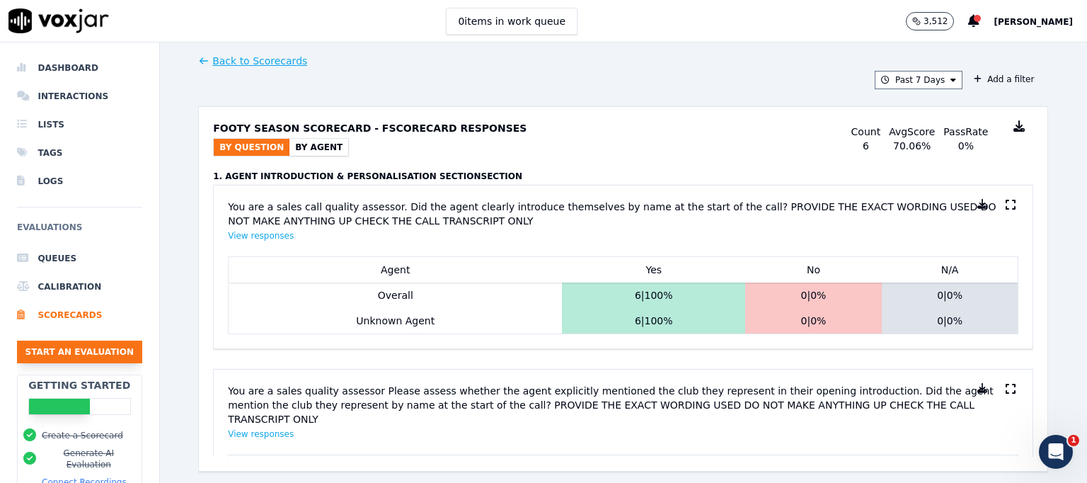
click at [110, 349] on button "Start an Evaluation" at bounding box center [79, 351] width 125 height 23
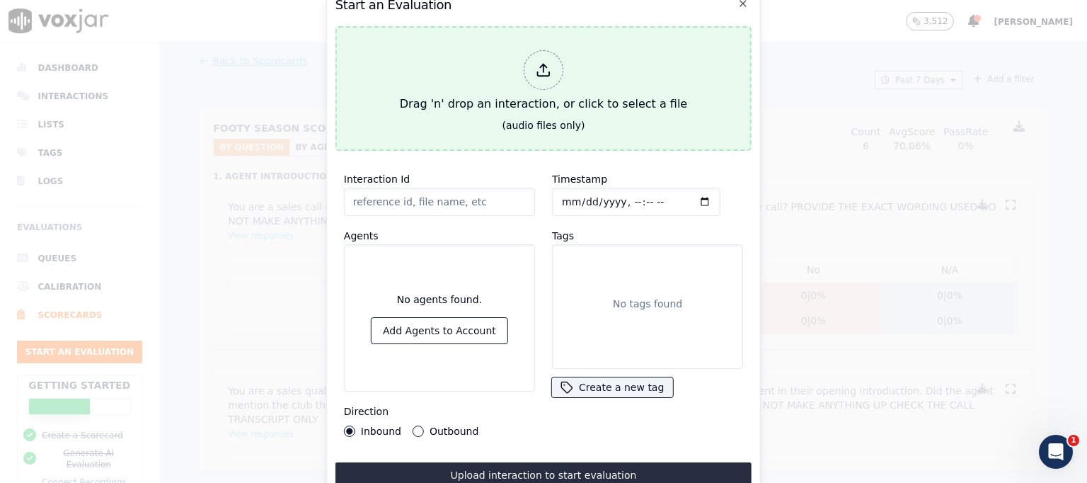
click at [585, 110] on div "Drag 'n' drop an interaction, or click to select a file" at bounding box center [543, 82] width 299 height 74
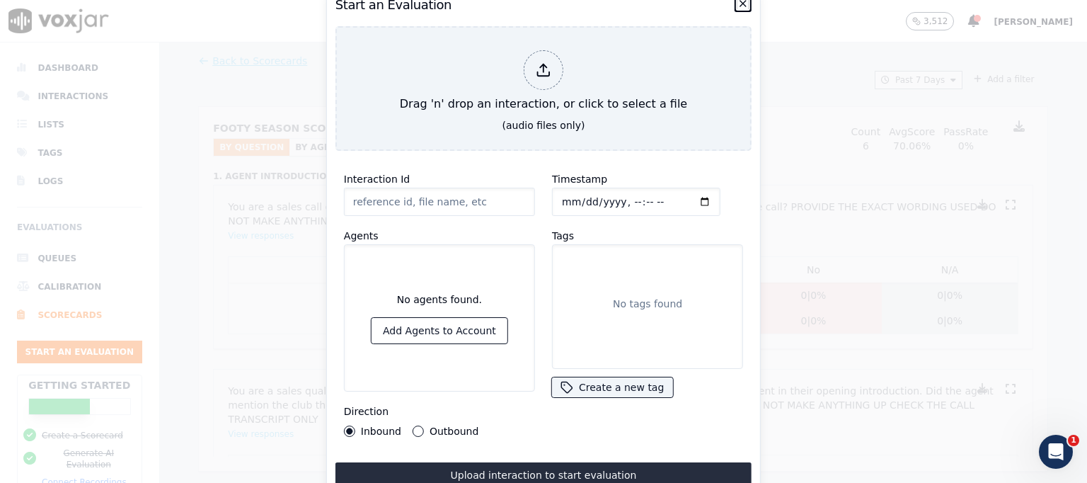
click at [745, 2] on icon "button" at bounding box center [742, 3] width 11 height 11
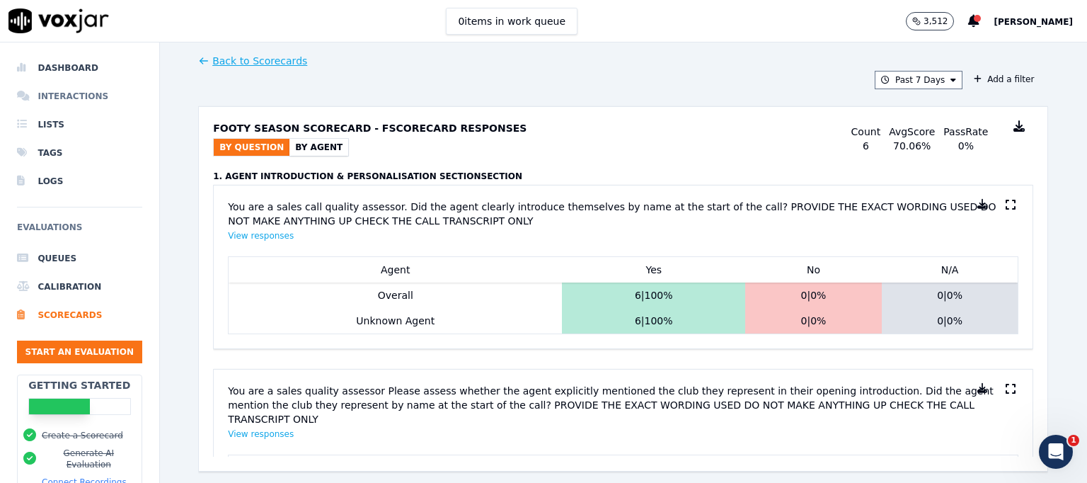
click at [55, 90] on li "Interactions" at bounding box center [79, 96] width 125 height 28
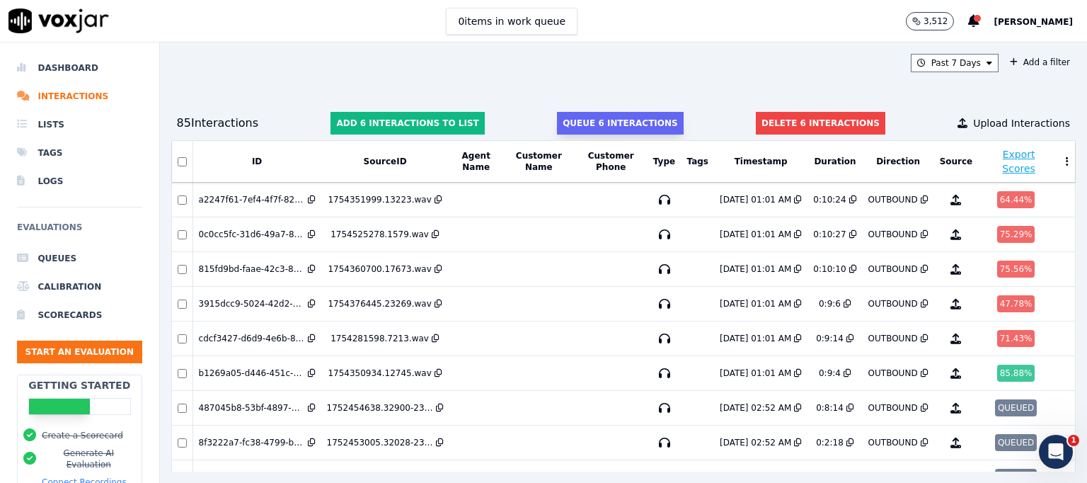
click at [603, 125] on button "Queue 6 interactions" at bounding box center [620, 123] width 127 height 23
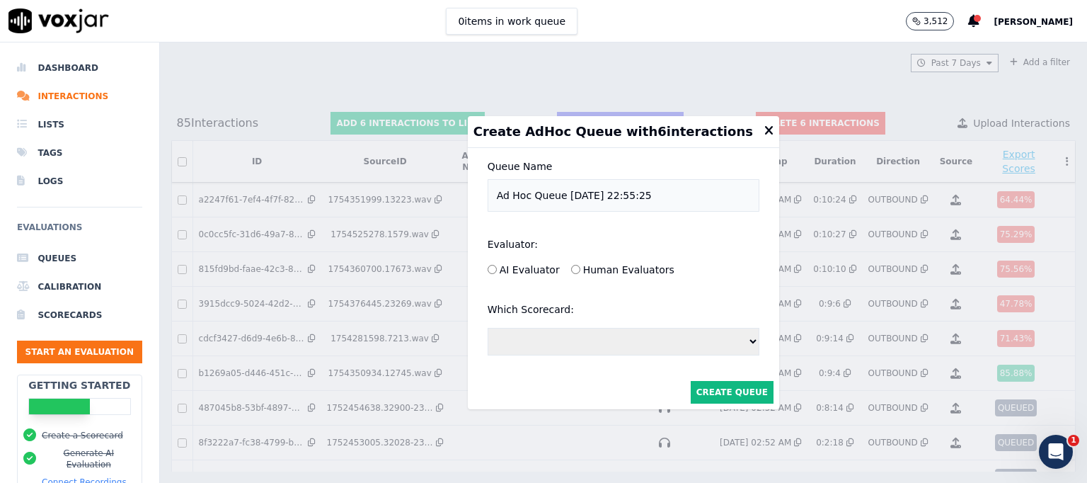
click at [706, 340] on select "Outbound Sales Outbound Sales Tom Test Footy Season Scorecard - F" at bounding box center [624, 342] width 272 height 28
select select "189394e6-2e42-4080-9991-8457e2b34202"
click at [500, 328] on select "Outbound Sales Outbound Sales Tom Test Footy Season Scorecard - F" at bounding box center [624, 342] width 272 height 28
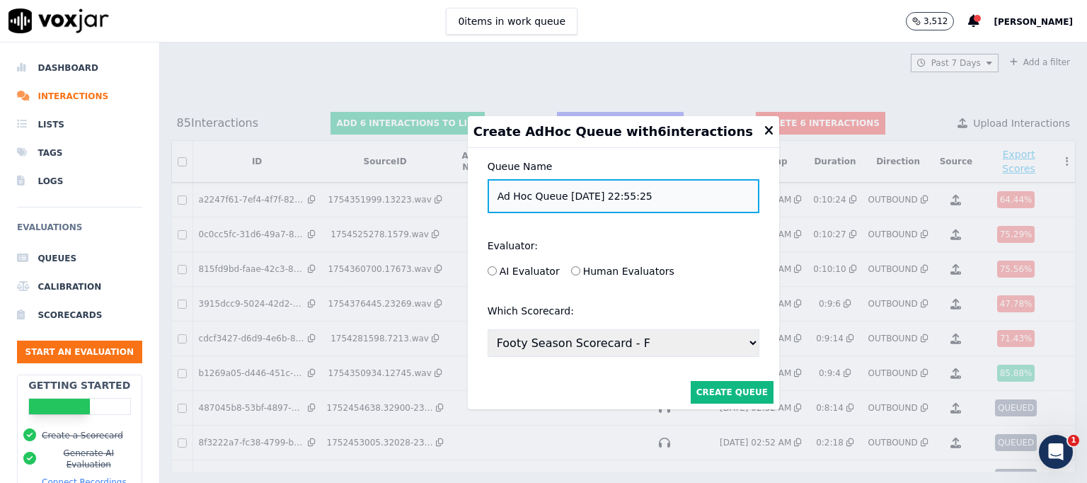
drag, startPoint x: 689, startPoint y: 194, endPoint x: 453, endPoint y: 189, distance: 235.7
click at [453, 189] on div "Create AdHoc Queue with 6 interaction s Queue Name Ad Hoc Queue 12/08/2025, 22:…" at bounding box center [623, 262] width 927 height 440
type input "jkenzler Footy Season Scored - F Test 13Aug2025"
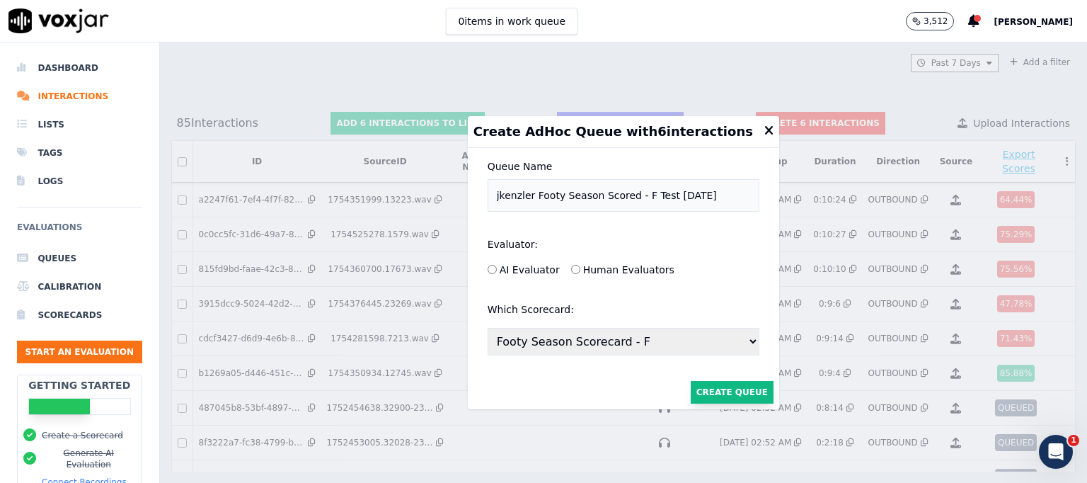
scroll to position [0, 0]
click at [708, 381] on button "Create Queue" at bounding box center [732, 392] width 83 height 23
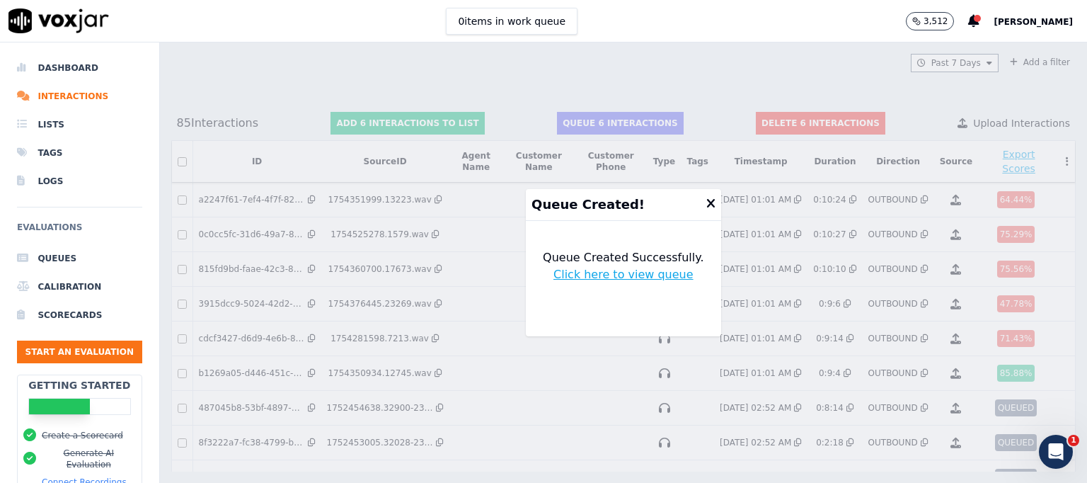
click at [650, 271] on link "Click here to view queue" at bounding box center [623, 274] width 140 height 17
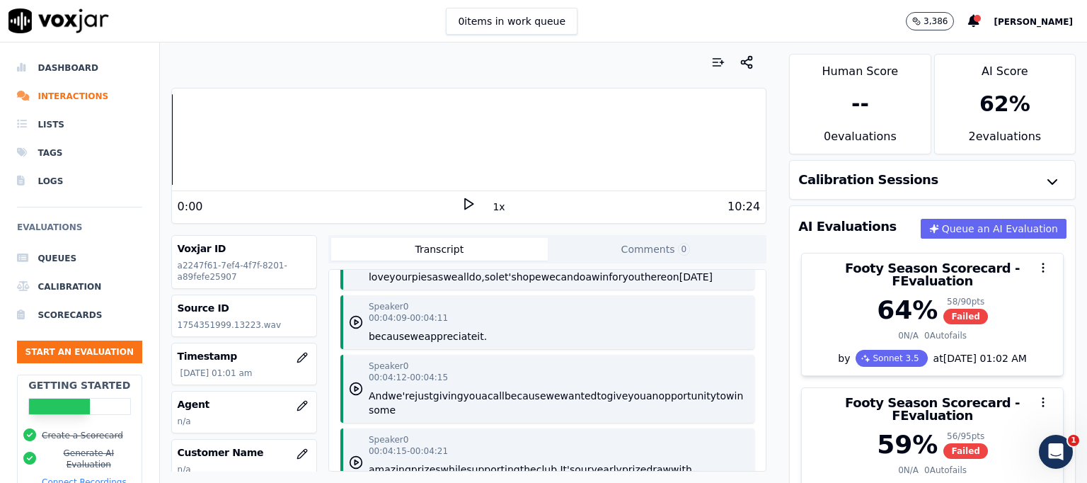
scroll to position [142, 0]
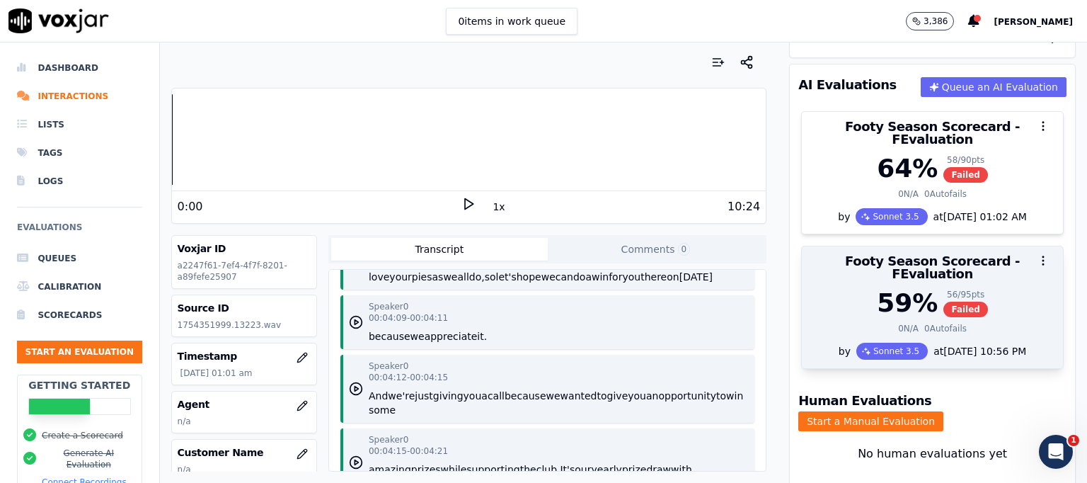
click at [887, 252] on div at bounding box center [932, 260] width 261 height 28
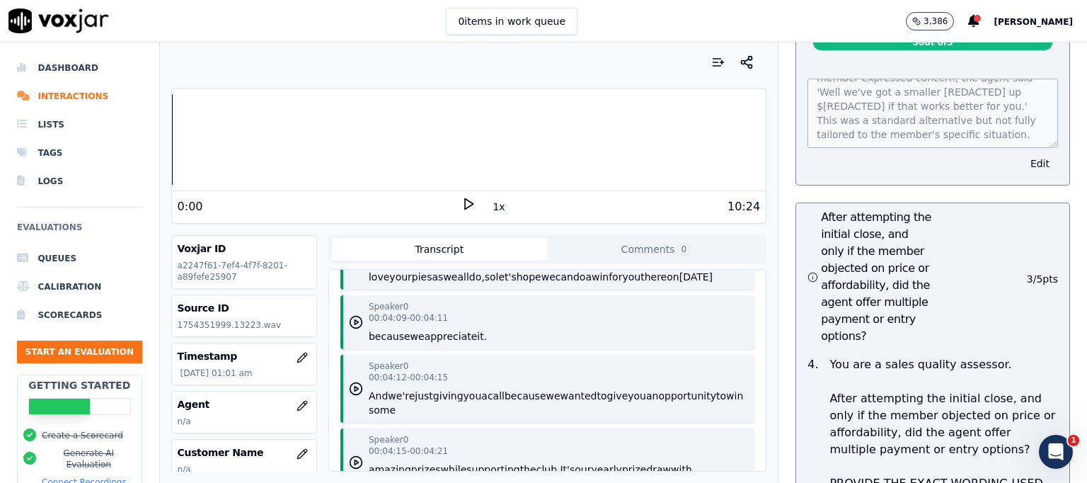
scroll to position [7219, 0]
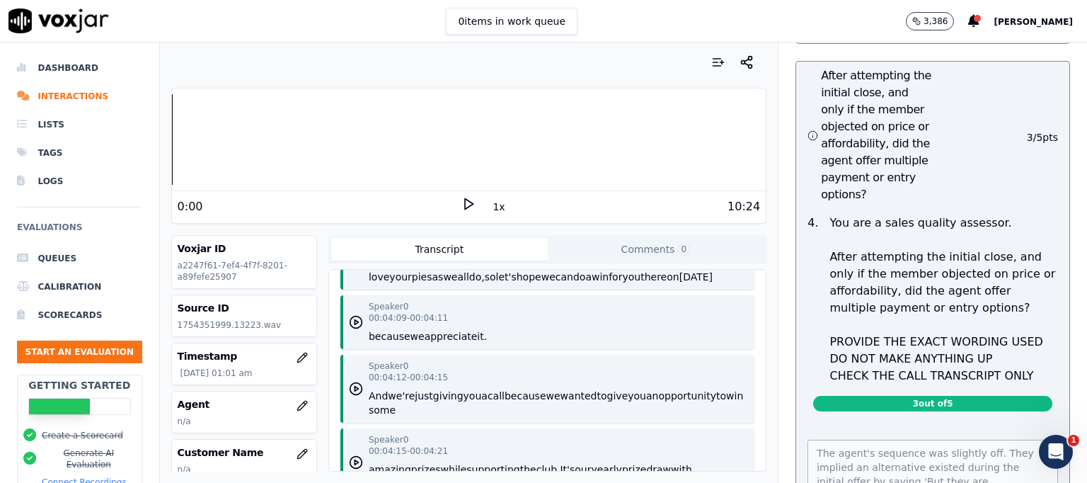
drag, startPoint x: 1028, startPoint y: 306, endPoint x: 1026, endPoint y: 314, distance: 7.2
click at [1026, 422] on div "The agent's sequence was slightly off. They implied an alternative existed duri…" at bounding box center [932, 483] width 273 height 123
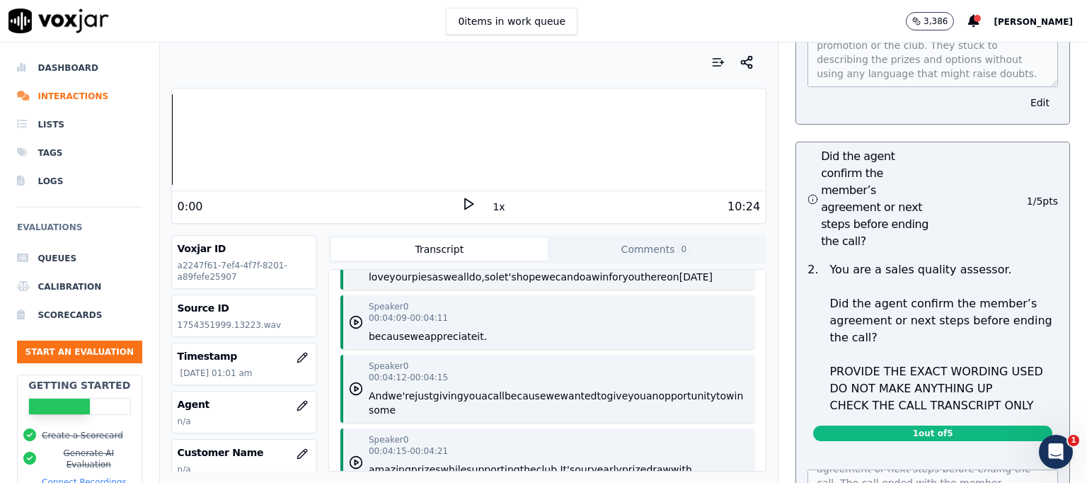
scroll to position [42, 0]
click at [86, 91] on li "Interactions" at bounding box center [79, 96] width 125 height 28
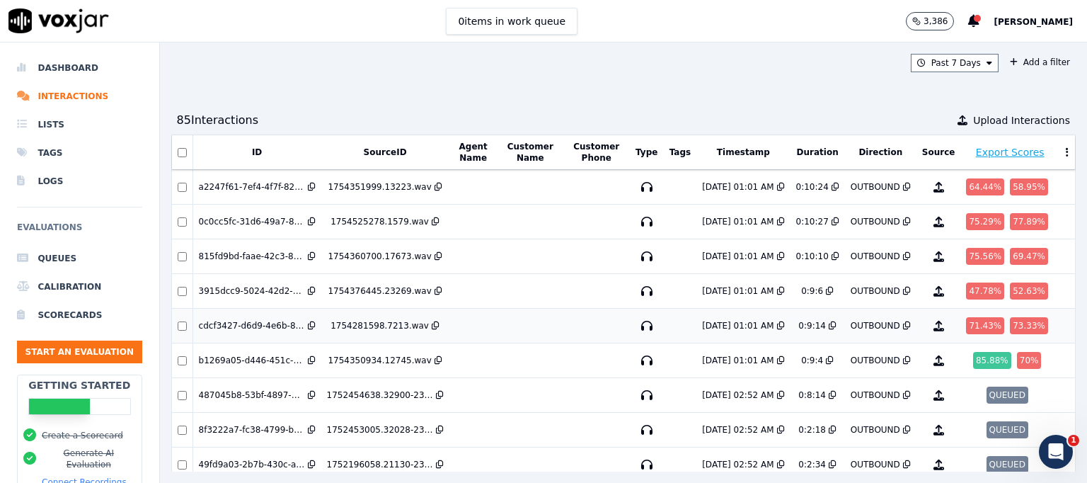
click at [1010, 326] on div "73.33 %" at bounding box center [1029, 325] width 38 height 17
click at [49, 70] on li "Dashboard" at bounding box center [79, 68] width 125 height 28
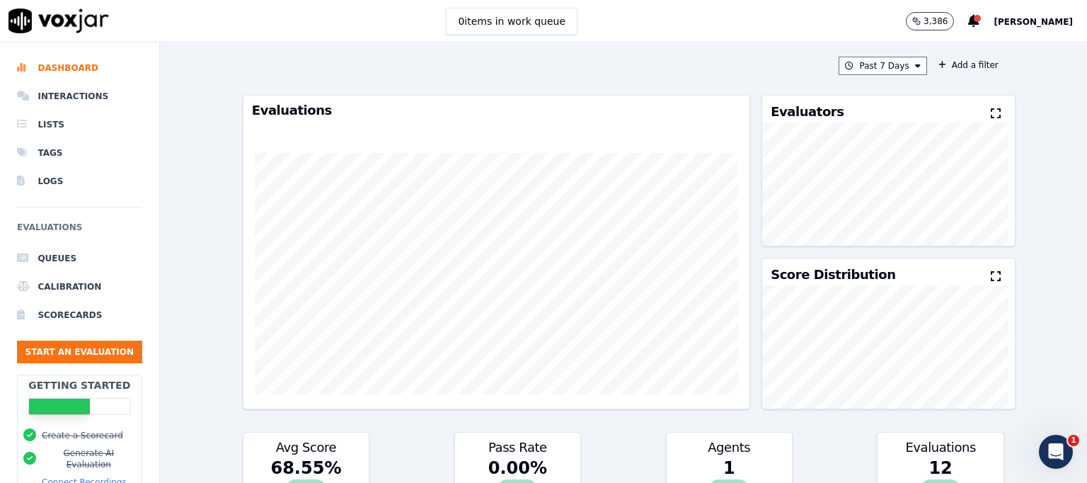
scroll to position [354, 0]
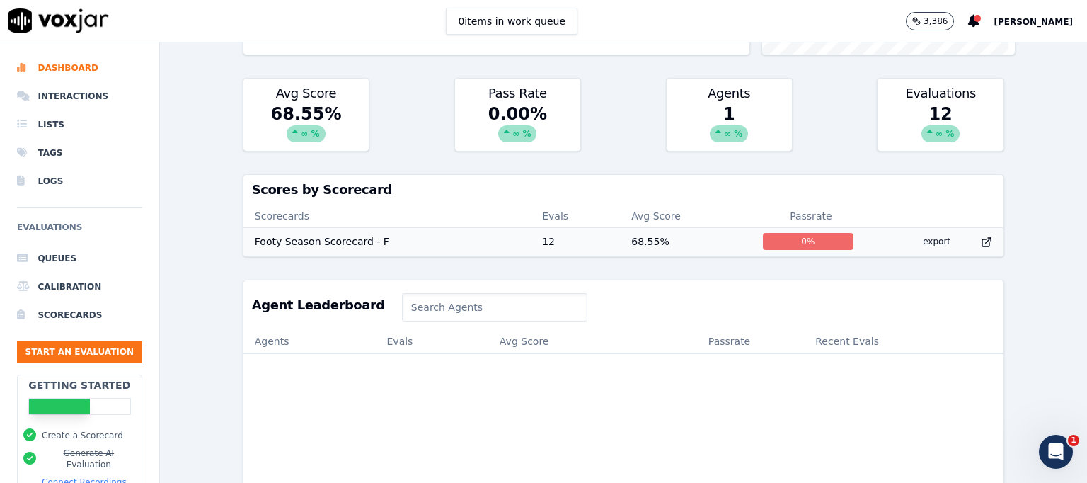
click at [348, 240] on td "Footy Season Scorecard - F" at bounding box center [386, 241] width 287 height 28
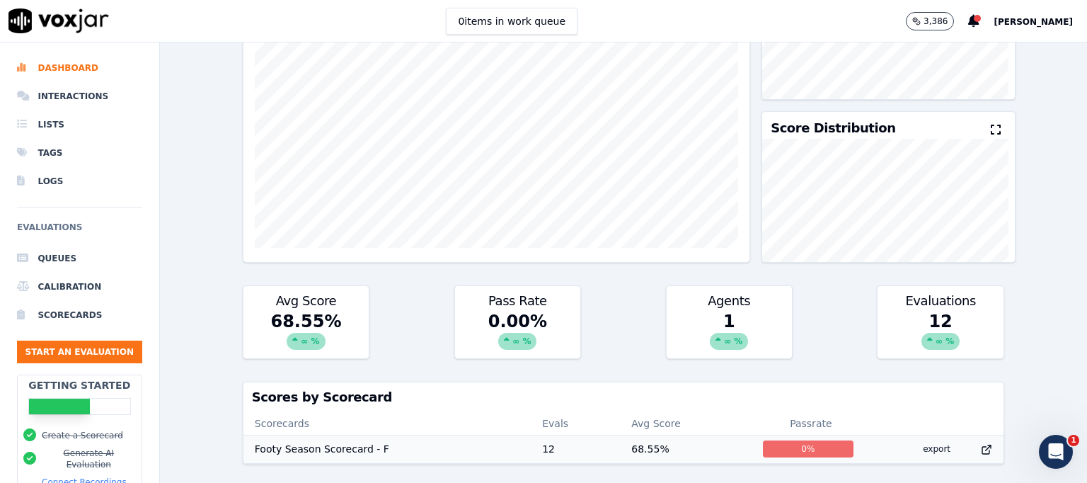
scroll to position [76, 0]
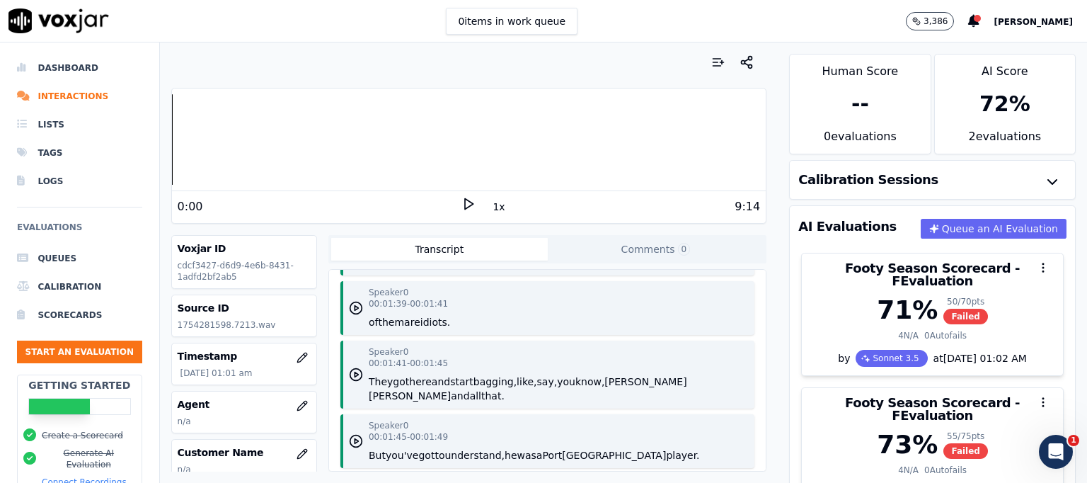
scroll to position [3255, 0]
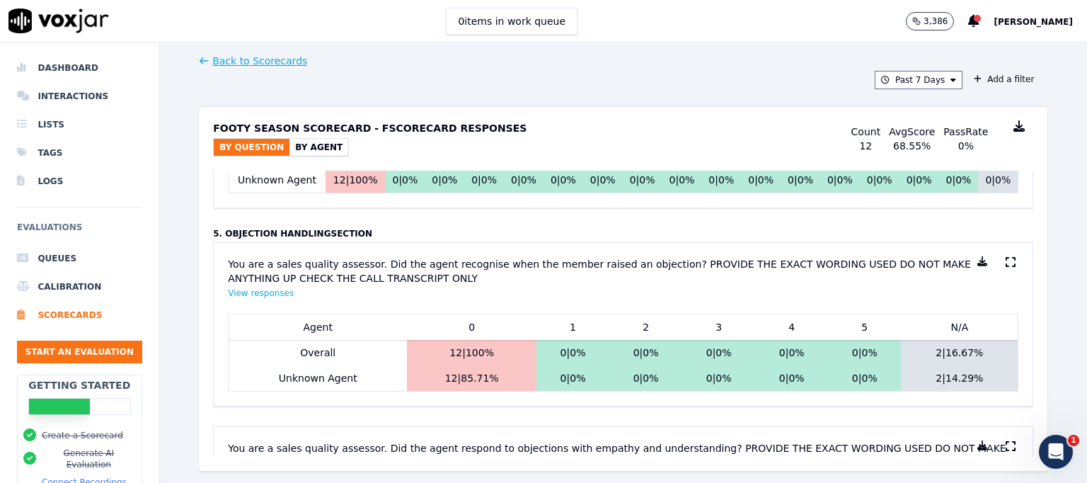
scroll to position [2264, 0]
